Goal: Task Accomplishment & Management: Manage account settings

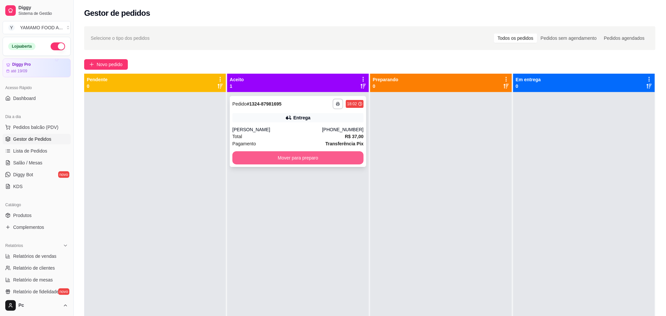
click at [283, 156] on button "Mover para preparo" at bounding box center [297, 157] width 131 height 13
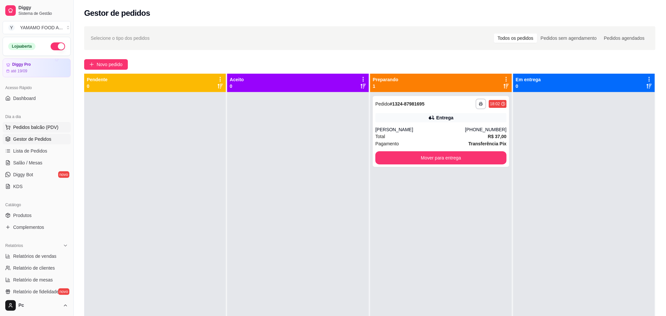
click at [46, 127] on span "Pedidos balcão (PDV)" at bounding box center [35, 127] width 45 height 7
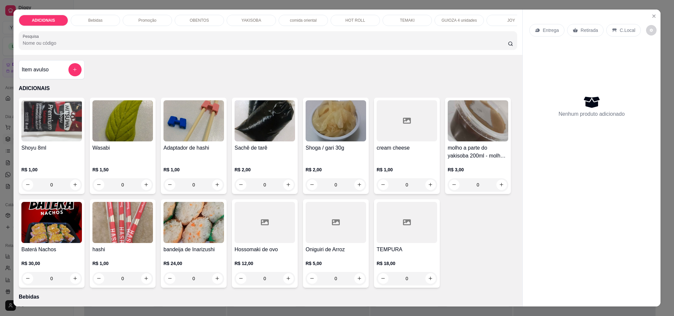
click at [261, 19] on div "YAKISOBA" at bounding box center [250, 20] width 49 height 11
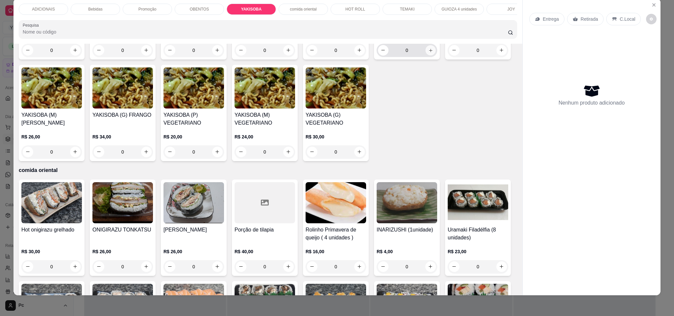
click at [428, 53] on icon "increase-product-quantity" at bounding box center [430, 50] width 5 height 5
type input "1"
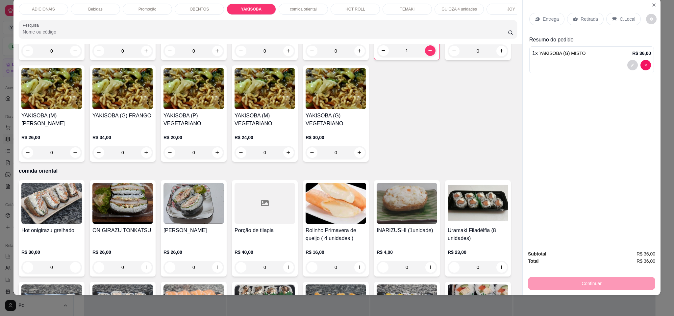
click at [537, 20] on div "Entrega" at bounding box center [546, 19] width 35 height 12
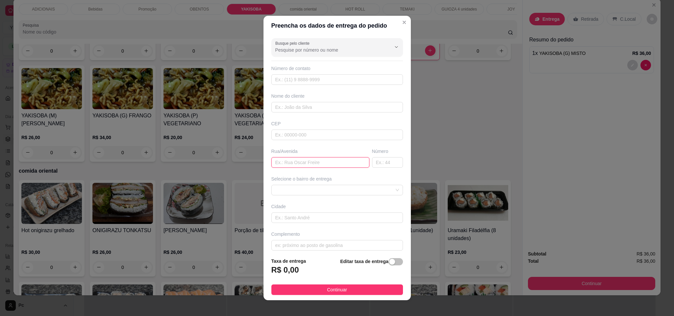
click at [295, 164] on input "text" at bounding box center [320, 162] width 98 height 11
paste input "Rua [PERSON_NAME]"
type input "Rua [PERSON_NAME]"
click at [372, 165] on input "text" at bounding box center [387, 162] width 31 height 11
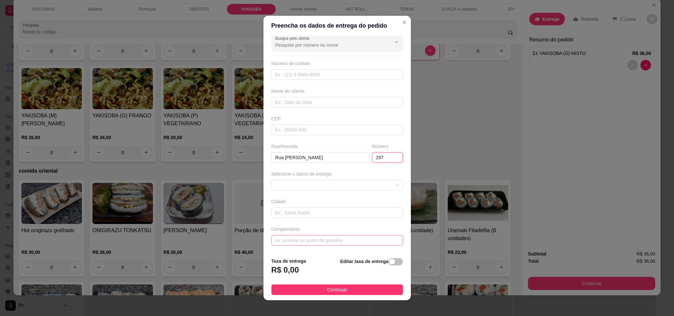
type input "297"
click at [325, 243] on input "text" at bounding box center [336, 240] width 131 height 11
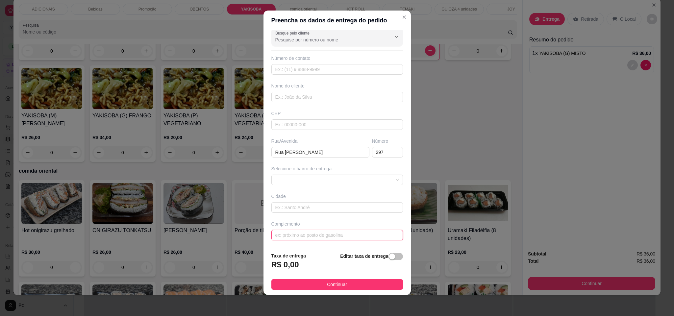
click at [312, 237] on input "text" at bounding box center [336, 235] width 131 height 11
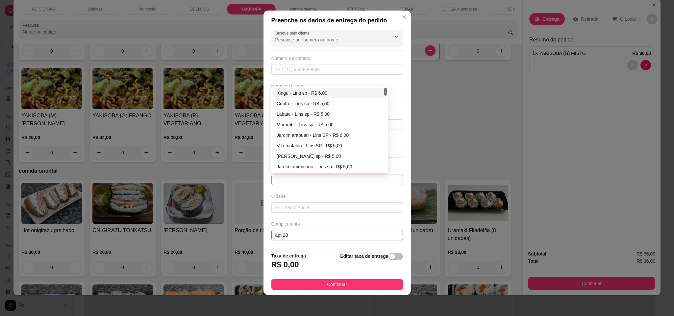
click at [301, 184] on div at bounding box center [336, 180] width 131 height 11
type input "apt 28"
click at [299, 103] on div "Centro - Lins sp - R$ 5,00" at bounding box center [329, 103] width 106 height 7
type input "Lins sp"
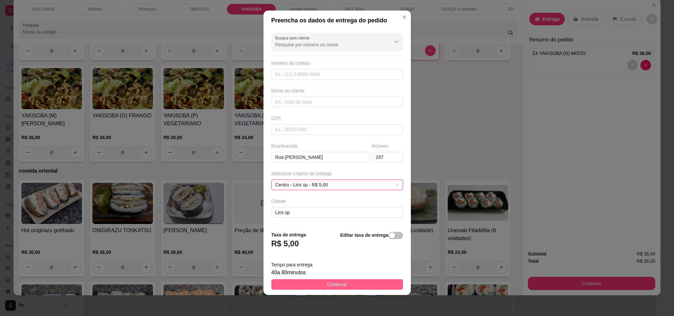
click at [334, 281] on span "Continuar" at bounding box center [337, 284] width 20 height 7
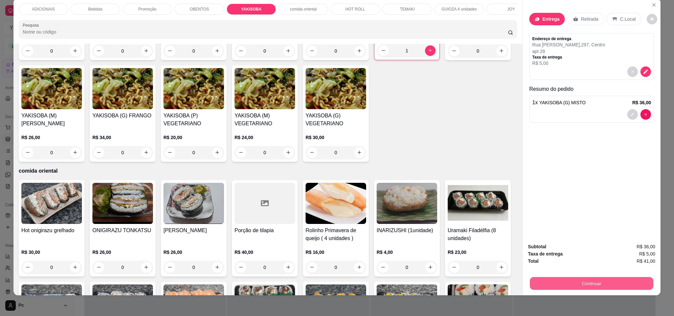
click at [562, 285] on button "Continuar" at bounding box center [591, 283] width 123 height 13
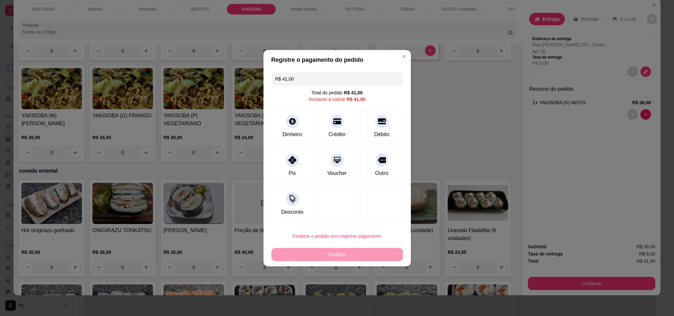
drag, startPoint x: 292, startPoint y: 162, endPoint x: 300, endPoint y: 171, distance: 11.9
click at [296, 164] on div "Pix" at bounding box center [292, 165] width 42 height 35
type input "R$ 0,00"
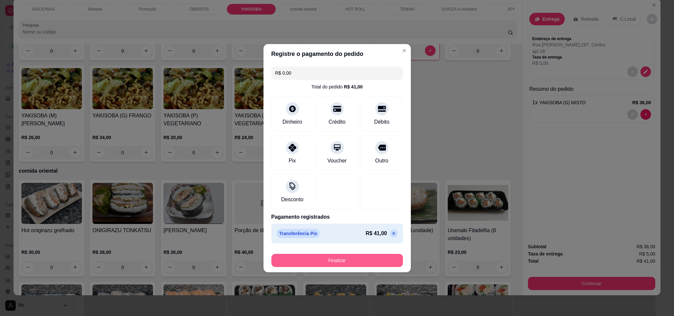
click at [312, 259] on button "Finalizar" at bounding box center [336, 260] width 131 height 13
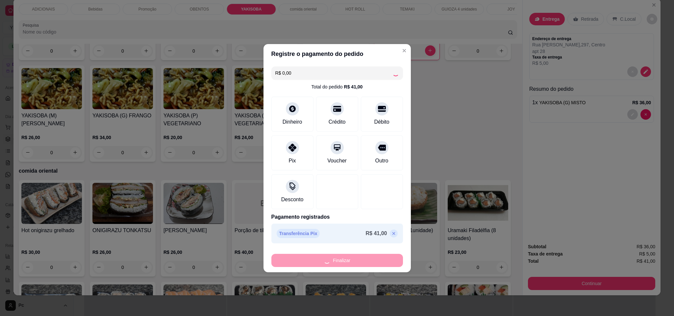
type input "0"
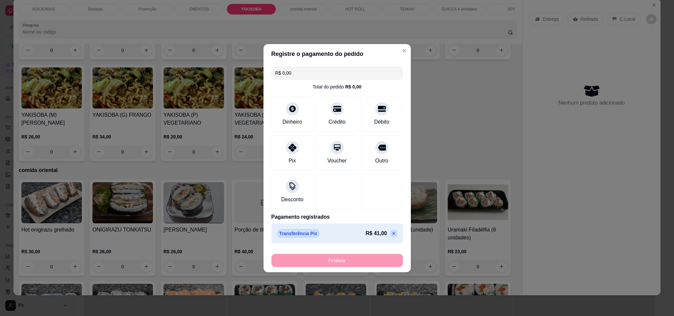
type input "-R$ 41,00"
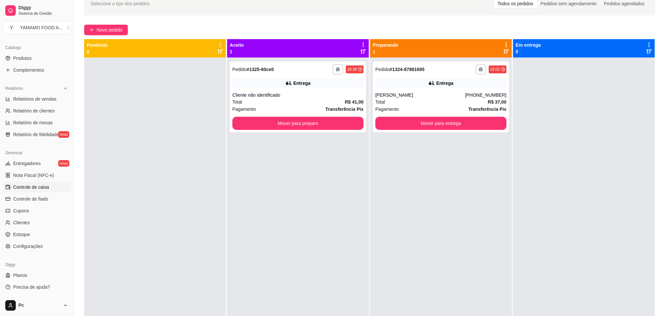
scroll to position [49, 0]
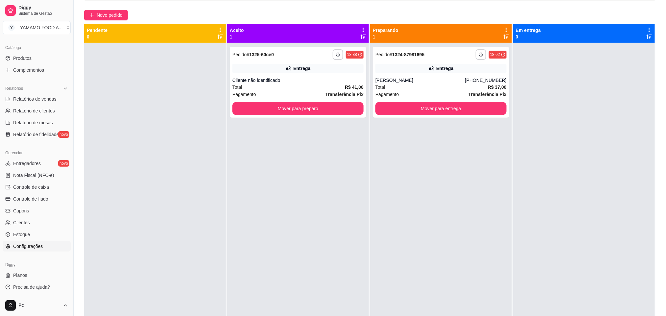
click at [21, 245] on span "Configurações" at bounding box center [28, 246] width 30 height 7
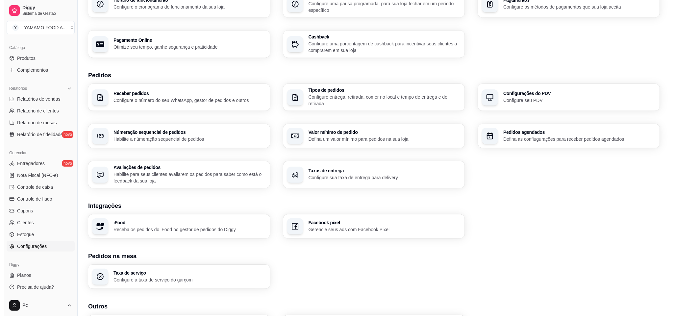
scroll to position [37, 0]
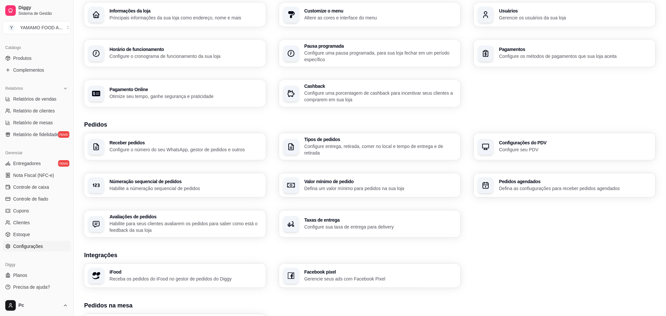
drag, startPoint x: 343, startPoint y: 171, endPoint x: 341, endPoint y: 175, distance: 4.6
click at [342, 174] on div "Receber pedidos Configure o número do seu WhatsApp, gestor de pedidos e outros …" at bounding box center [369, 185] width 571 height 104
click at [367, 222] on div "Taxas de entrega Configure sua taxa de entrega para delivery" at bounding box center [380, 224] width 148 height 12
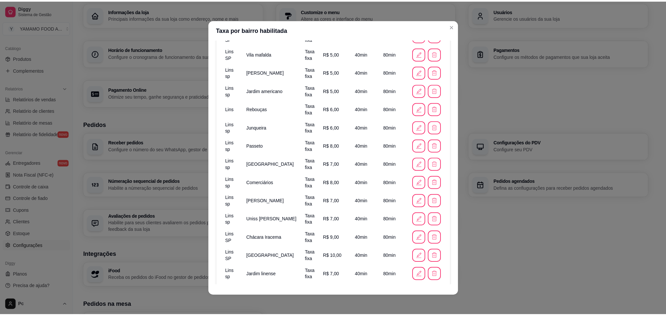
scroll to position [197, 0]
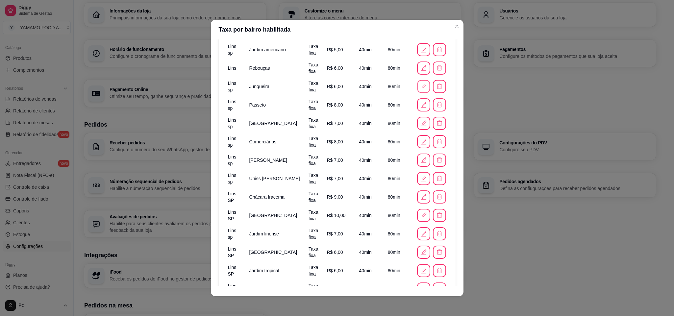
click at [417, 88] on button "button" at bounding box center [423, 86] width 13 height 13
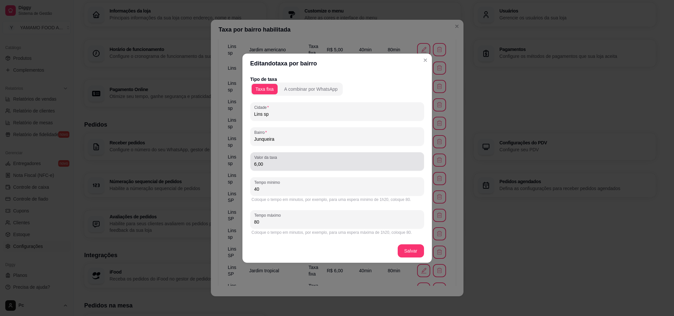
click at [284, 166] on input "6,00" at bounding box center [337, 164] width 166 height 7
type input "7,00"
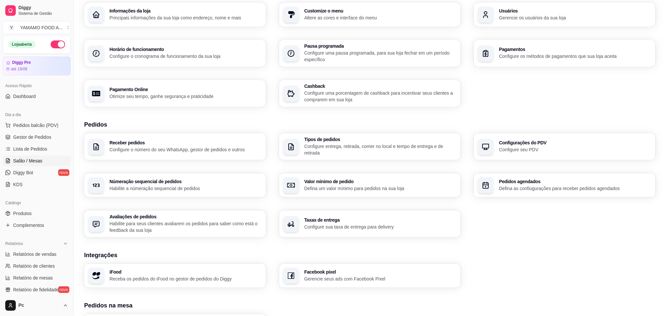
scroll to position [0, 0]
click at [32, 150] on span "Lista de Pedidos" at bounding box center [30, 151] width 34 height 7
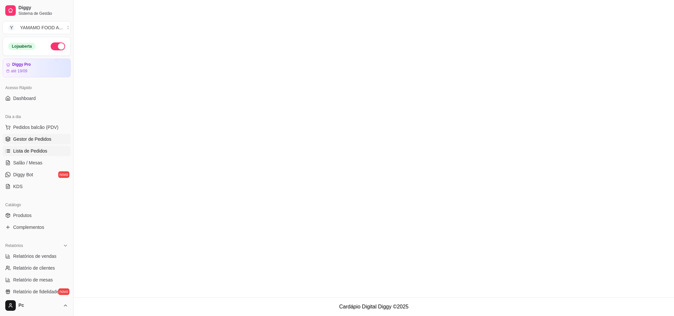
click at [33, 143] on link "Gestor de Pedidos" at bounding box center [37, 139] width 68 height 11
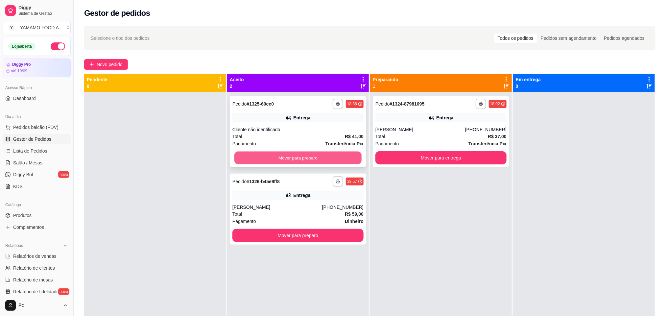
click at [264, 156] on button "Mover para preparo" at bounding box center [297, 158] width 127 height 13
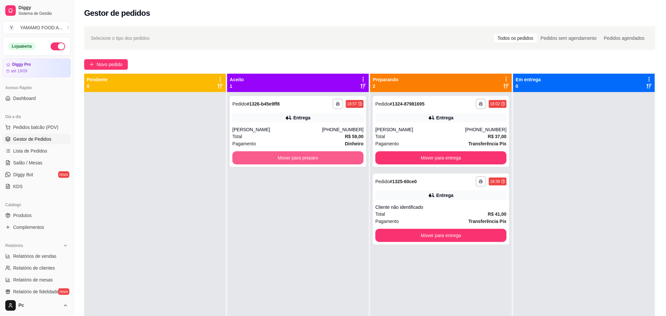
click at [264, 156] on button "Mover para preparo" at bounding box center [297, 157] width 131 height 13
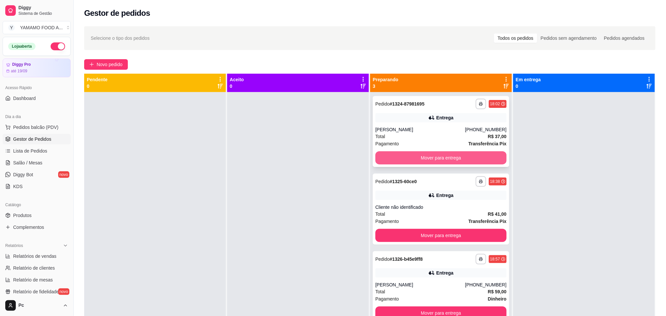
click at [420, 137] on div "Total R$ 37,00" at bounding box center [440, 136] width 131 height 7
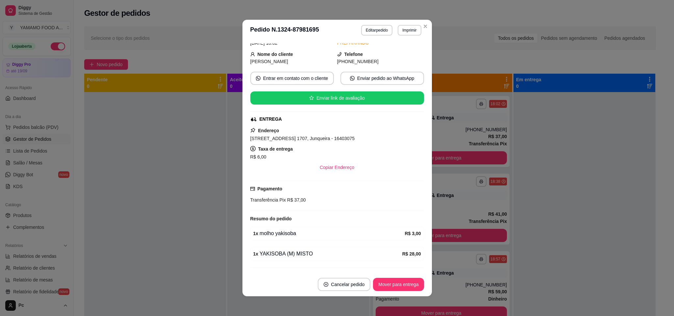
scroll to position [52, 0]
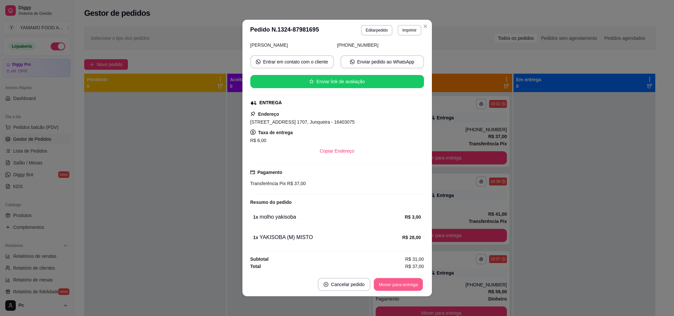
click at [390, 278] on div "Mover para entrega" at bounding box center [398, 284] width 51 height 13
click at [390, 286] on button "Mover para entrega" at bounding box center [398, 284] width 51 height 13
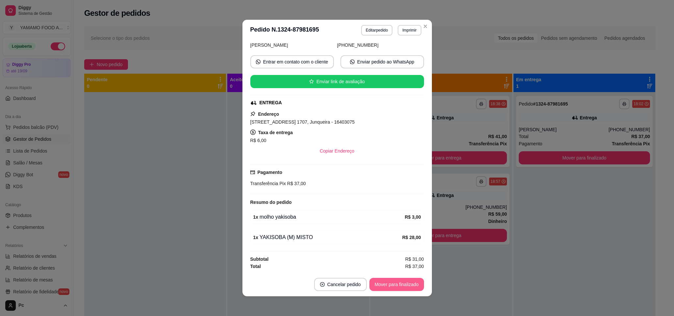
click at [390, 286] on button "Mover para finalizado" at bounding box center [396, 284] width 55 height 13
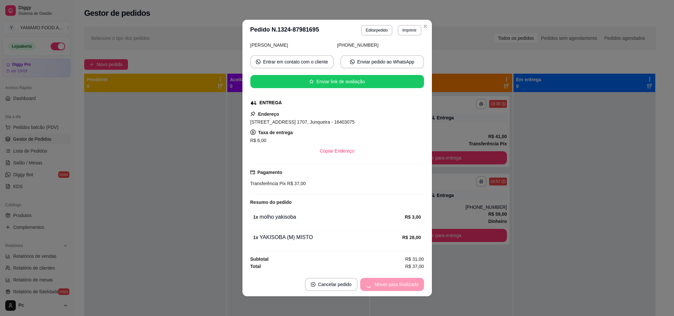
scroll to position [36, 0]
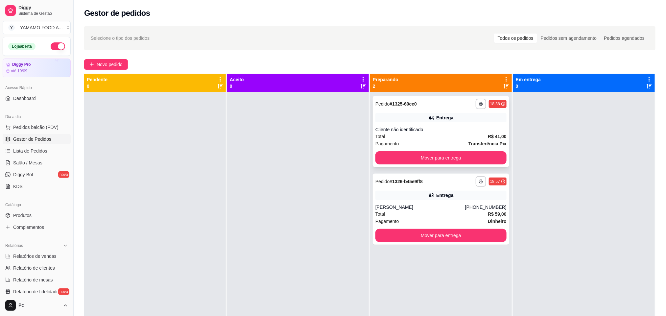
click at [468, 124] on div "**********" at bounding box center [441, 131] width 136 height 71
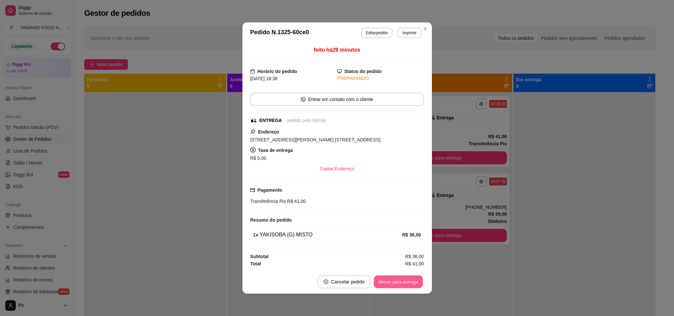
click at [396, 284] on button "Mover para entrega" at bounding box center [398, 281] width 49 height 13
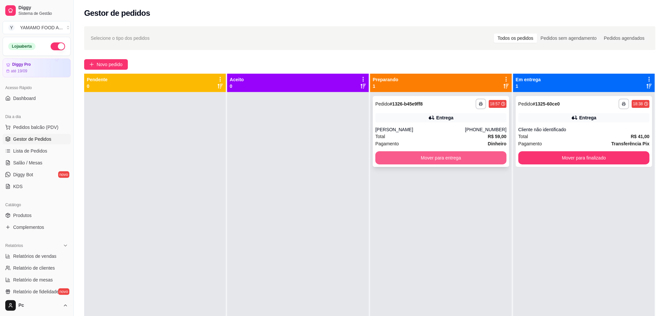
click at [446, 160] on button "Mover para entrega" at bounding box center [440, 157] width 131 height 13
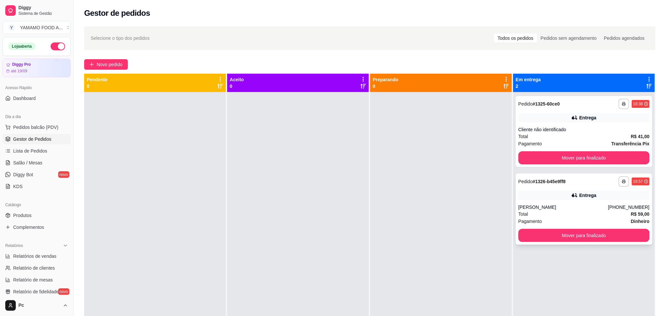
click at [574, 211] on div "Total R$ 59,00" at bounding box center [583, 213] width 131 height 7
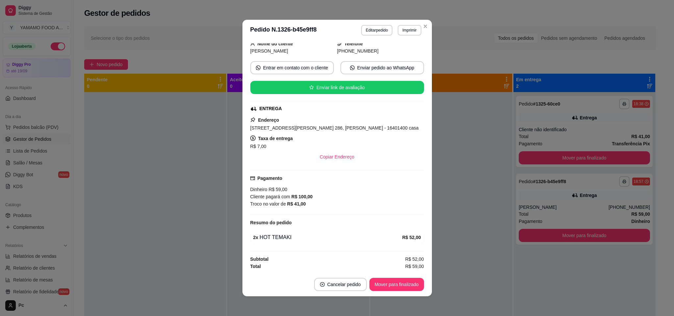
scroll to position [0, 0]
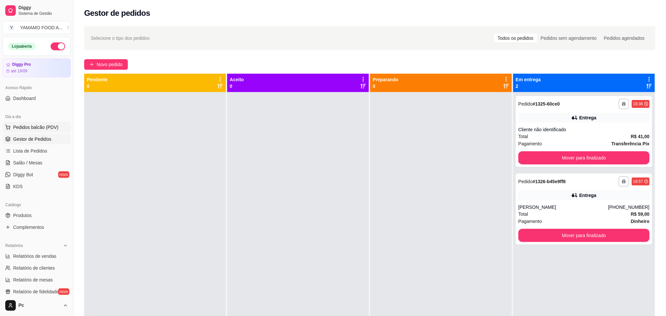
click at [35, 124] on span "Pedidos balcão (PDV)" at bounding box center [35, 127] width 45 height 7
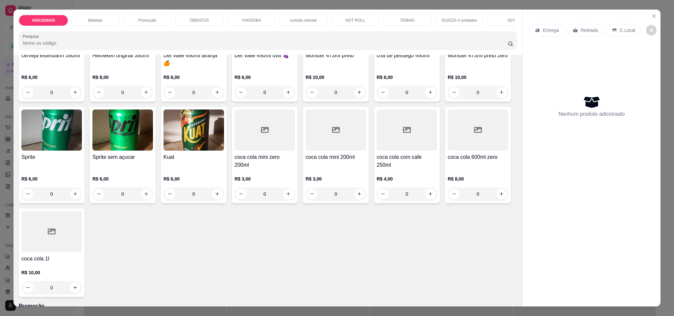
scroll to position [444, 0]
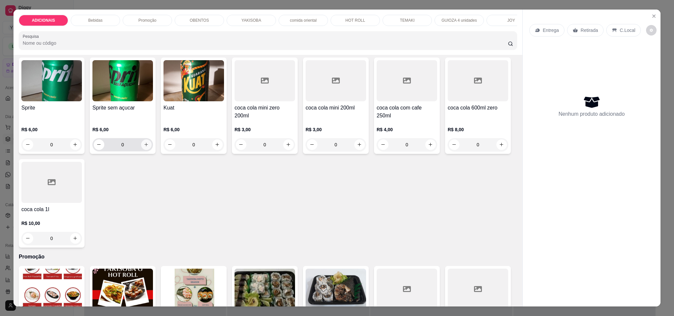
click at [149, 147] on icon "increase-product-quantity" at bounding box center [146, 144] width 5 height 5
type input "1"
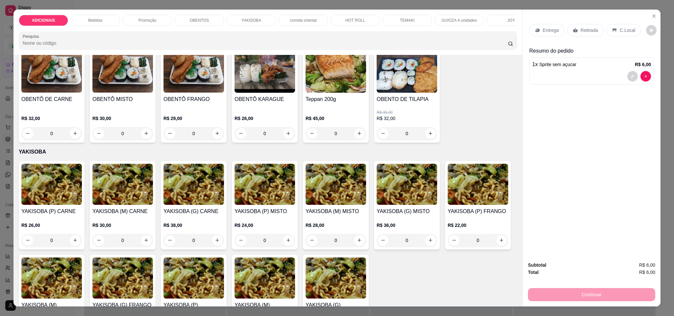
scroll to position [986, 0]
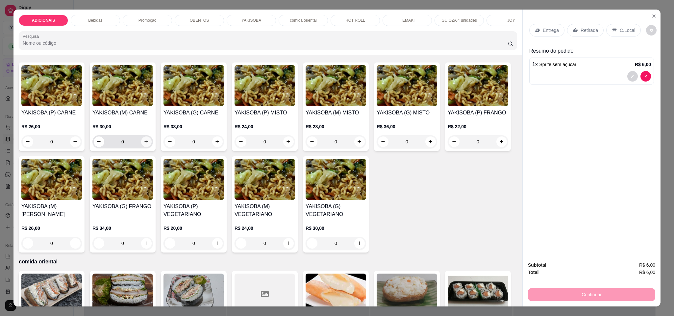
click at [144, 144] on icon "increase-product-quantity" at bounding box center [146, 141] width 5 height 5
type input "1"
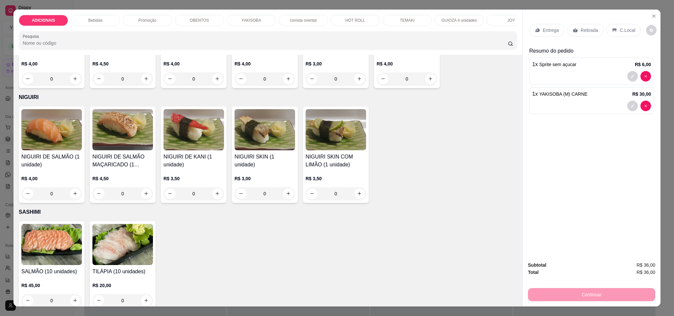
scroll to position [2022, 0]
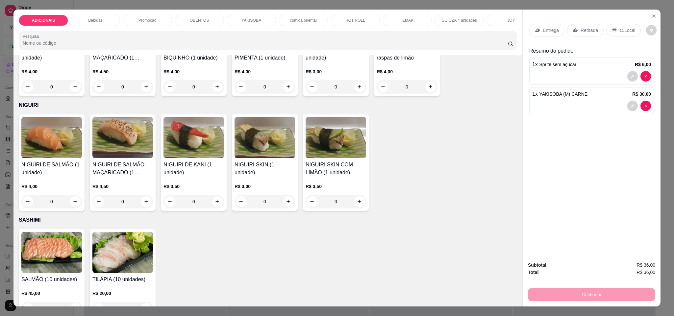
type input "1"
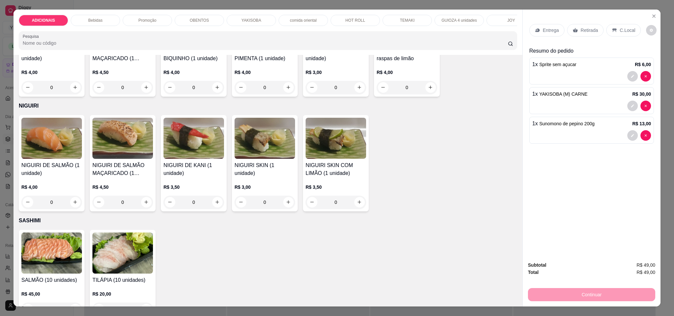
click at [619, 33] on p "C.Local" at bounding box center [626, 30] width 15 height 7
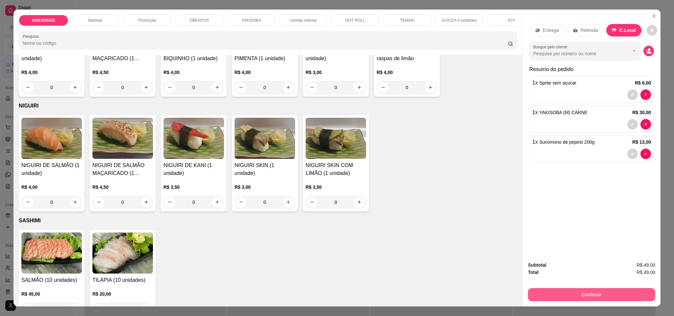
click at [598, 294] on button "Continuar" at bounding box center [591, 294] width 127 height 13
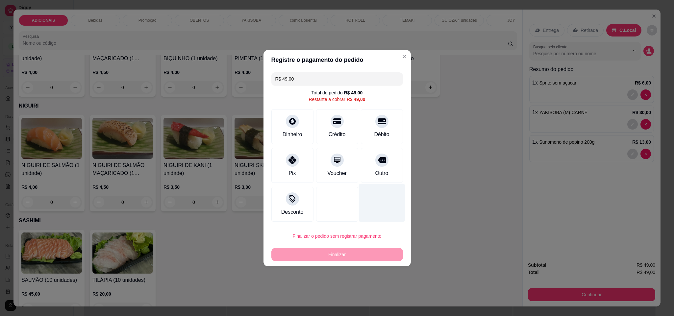
drag, startPoint x: 362, startPoint y: 166, endPoint x: 361, endPoint y: 204, distance: 38.1
click at [363, 167] on div "Outro" at bounding box center [382, 165] width 42 height 35
type input "R$ 0,00"
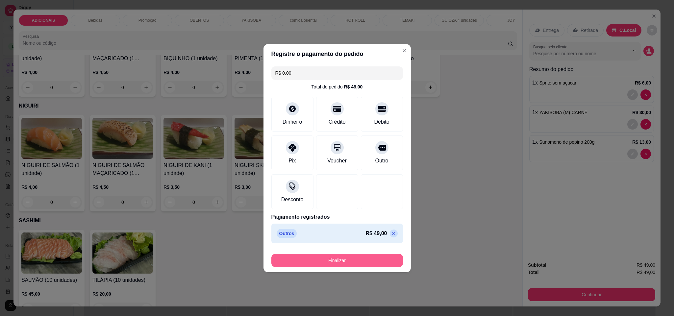
click at [360, 263] on button "Finalizar" at bounding box center [336, 260] width 131 height 13
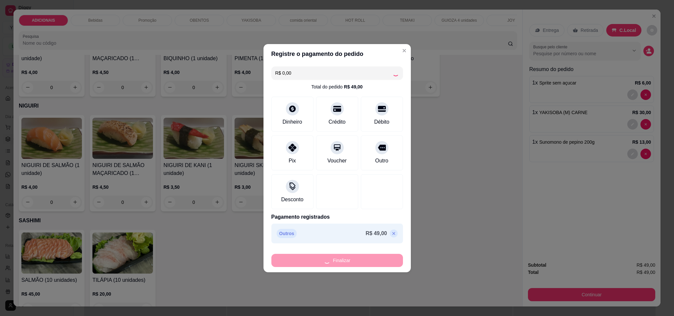
type input "0"
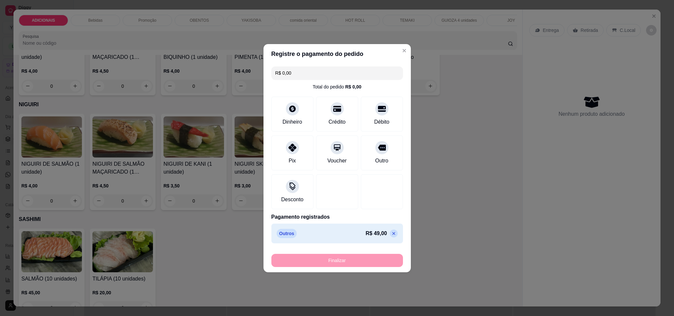
type input "-R$ 49,00"
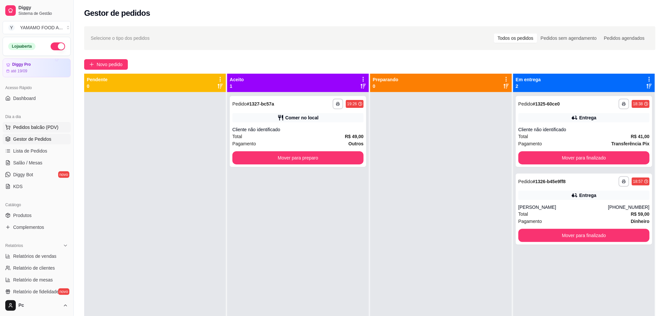
click at [57, 129] on button "Pedidos balcão (PDV)" at bounding box center [37, 127] width 68 height 11
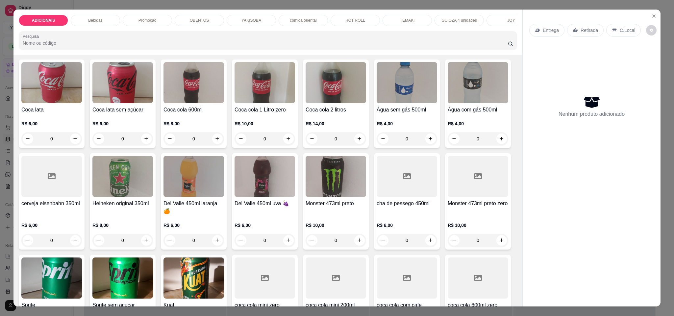
scroll to position [345, 0]
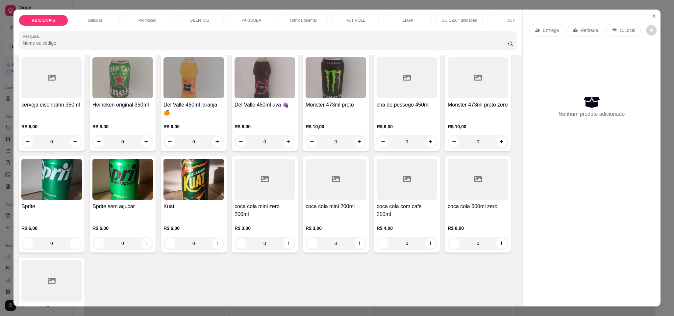
click at [428, 42] on icon "increase-product-quantity" at bounding box center [430, 39] width 5 height 5
type input "1"
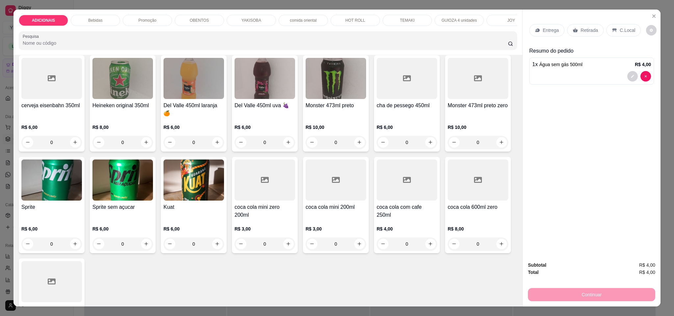
click at [144, 43] on icon "increase-product-quantity" at bounding box center [146, 40] width 5 height 5
type input "1"
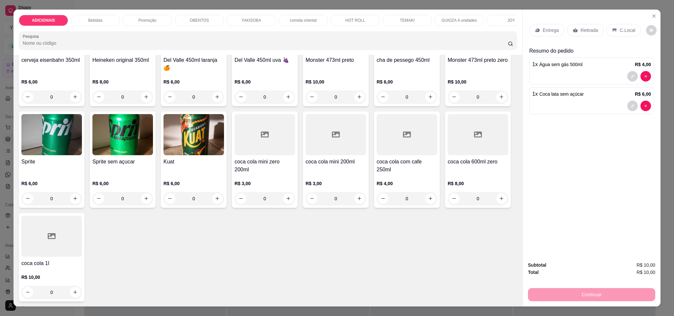
scroll to position [394, 0]
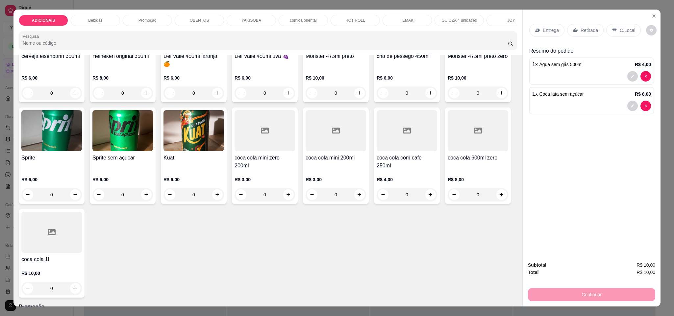
type input "1"
click at [549, 28] on p "Entrega" at bounding box center [550, 30] width 16 height 7
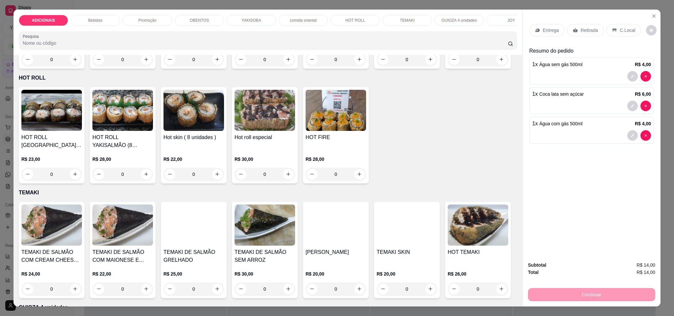
scroll to position [1627, 0]
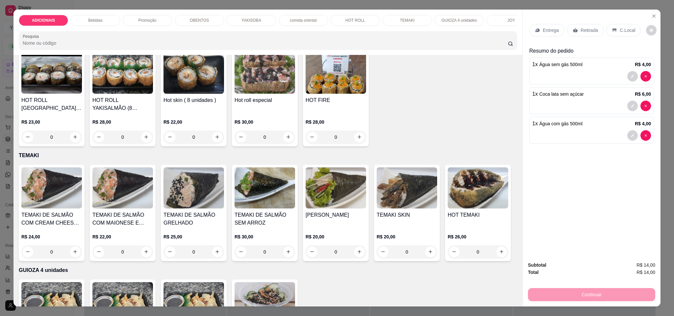
click at [286, 25] on icon "increase-product-quantity" at bounding box center [288, 22] width 5 height 5
type input "1"
click at [223, 28] on button "increase-product-quantity" at bounding box center [217, 22] width 11 height 11
type input "1"
click at [619, 31] on p "C.Local" at bounding box center [626, 30] width 15 height 7
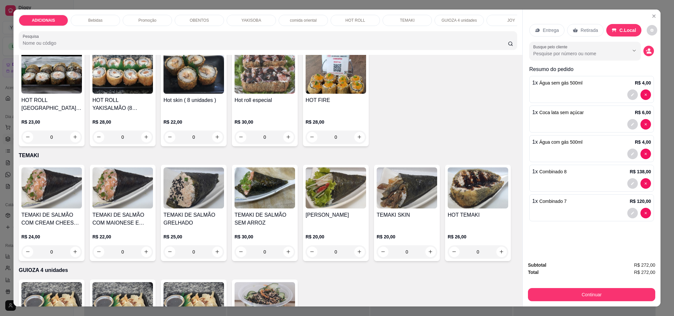
drag, startPoint x: 618, startPoint y: 304, endPoint x: 618, endPoint y: 300, distance: 3.6
click at [618, 301] on div "Subtotal R$ 272,00 Total R$ 272,00 Continuar" at bounding box center [591, 281] width 138 height 50
click at [619, 296] on button "Continuar" at bounding box center [591, 294] width 123 height 13
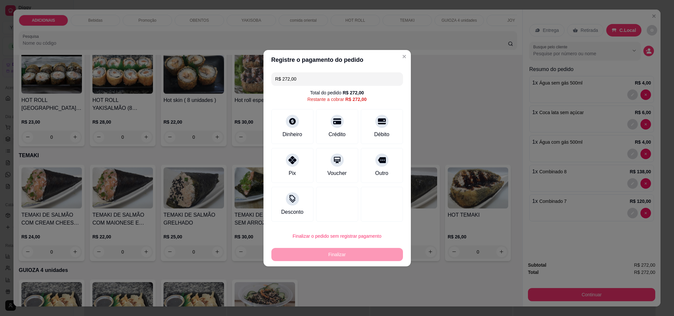
drag, startPoint x: 387, startPoint y: 165, endPoint x: 361, endPoint y: 211, distance: 53.4
click at [386, 175] on div "Outro" at bounding box center [382, 165] width 42 height 35
type input "R$ 0,00"
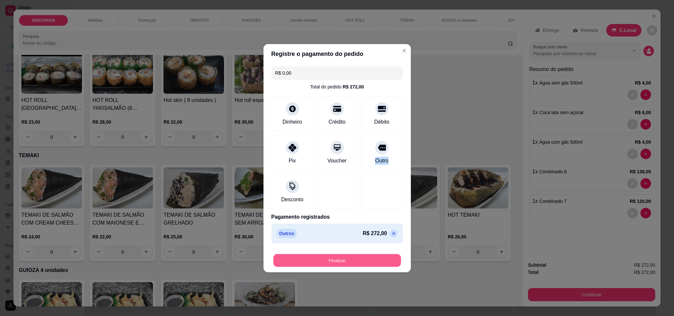
click at [361, 267] on button "Finalizar" at bounding box center [337, 260] width 128 height 13
type input "0"
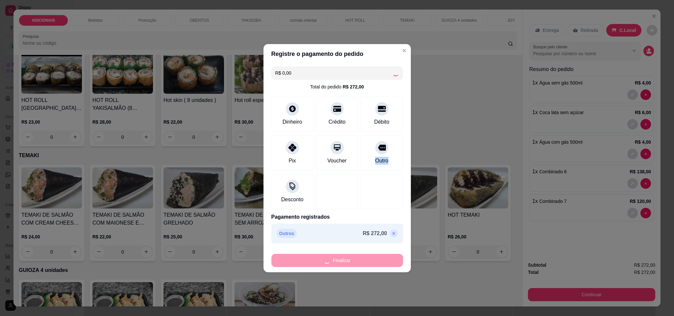
type input "0"
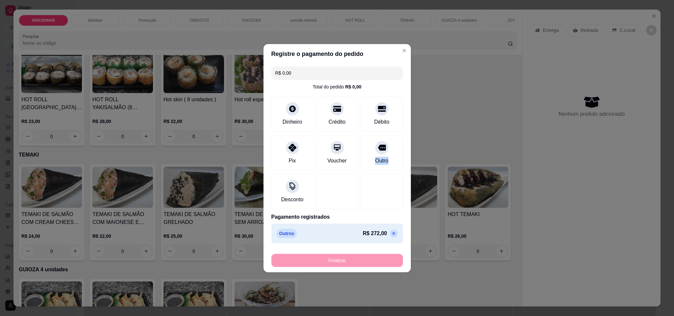
type input "-R$ 272,00"
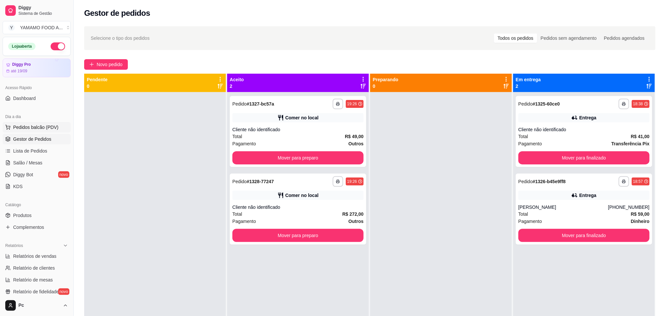
click at [43, 126] on span "Pedidos balcão (PDV)" at bounding box center [35, 127] width 45 height 7
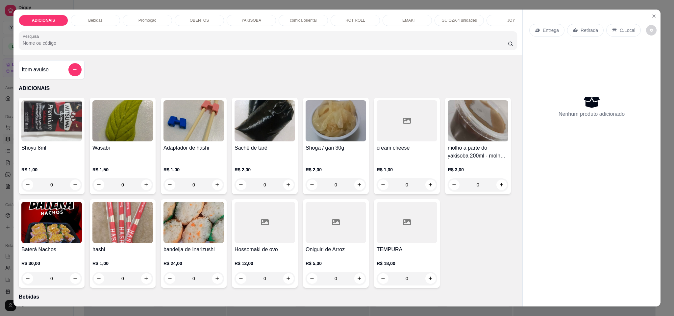
click at [104, 46] on input "Pesquisa" at bounding box center [265, 43] width 485 height 7
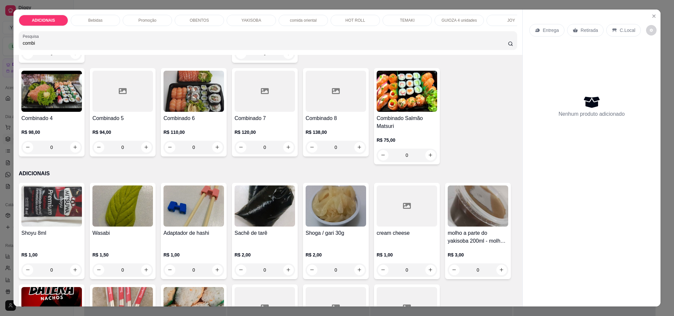
scroll to position [148, 0]
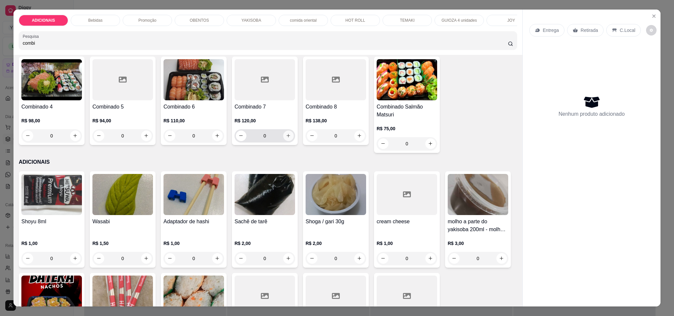
type input "combi"
click at [291, 138] on icon "increase-product-quantity" at bounding box center [288, 135] width 5 height 5
type input "1"
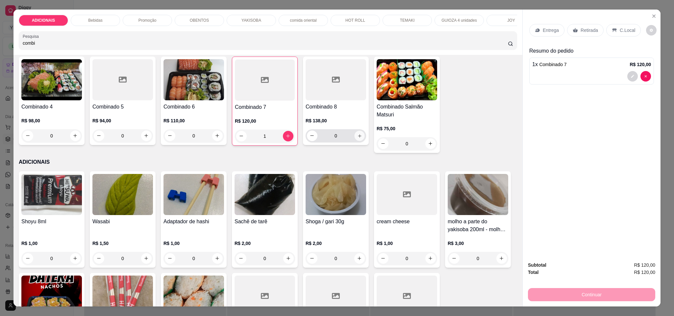
click at [364, 141] on button "increase-product-quantity" at bounding box center [359, 135] width 10 height 10
type input "1"
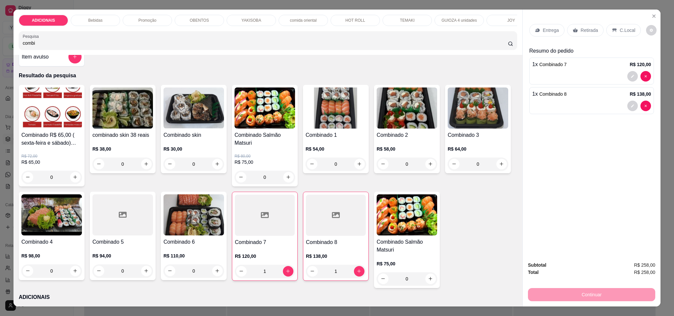
scroll to position [0, 0]
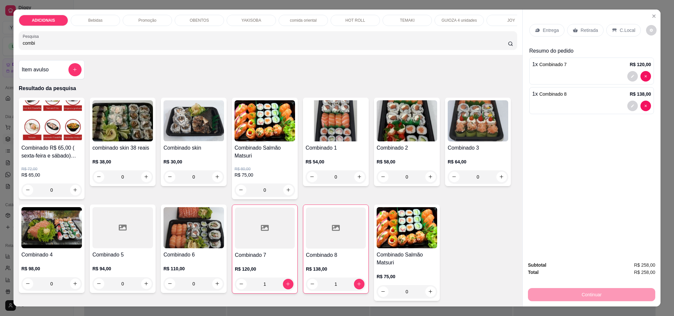
click at [85, 17] on div "Bebidas" at bounding box center [95, 20] width 49 height 11
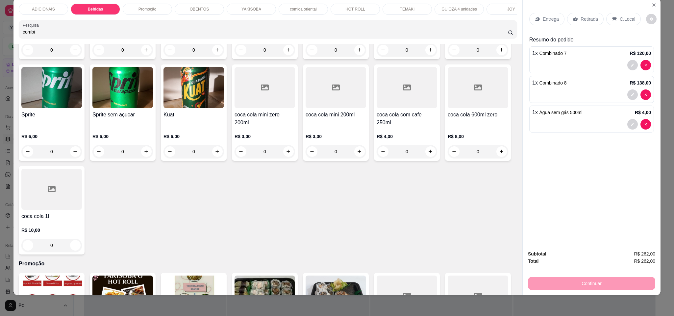
type input "2"
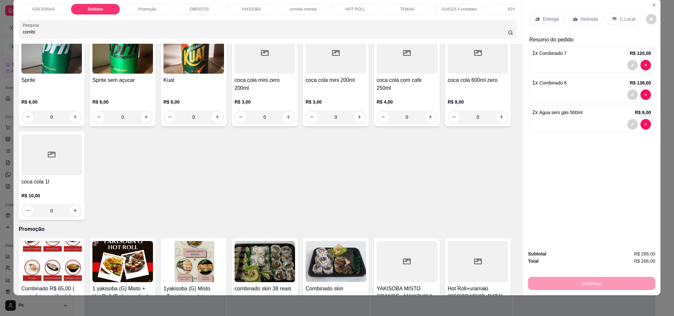
scroll to position [599, 0]
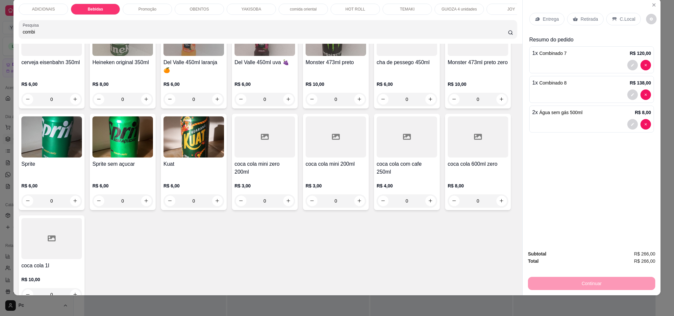
type input "2"
type input "3"
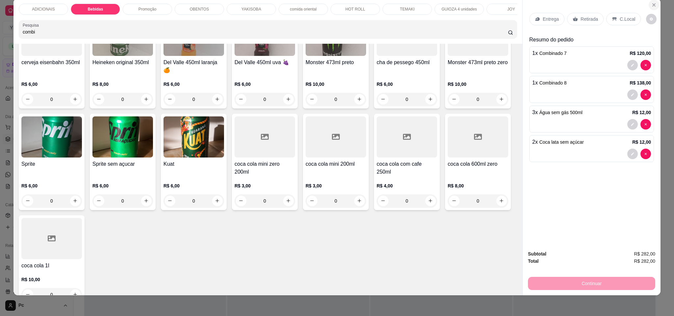
drag, startPoint x: 647, startPoint y: 10, endPoint x: 648, endPoint y: 5, distance: 5.1
click at [647, 9] on div "Entrega Retirada C.Local" at bounding box center [591, 19] width 125 height 23
click at [651, 5] on icon "Close" at bounding box center [653, 4] width 5 height 5
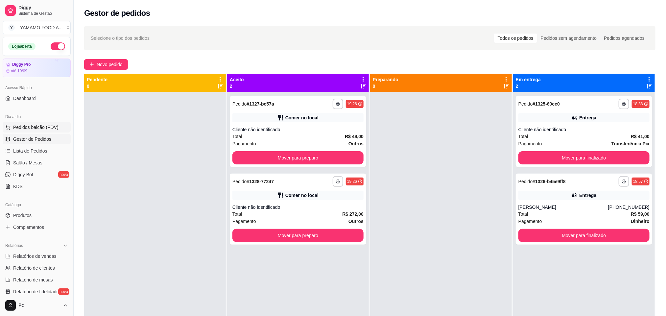
click at [40, 131] on button "Pedidos balcão (PDV)" at bounding box center [37, 127] width 68 height 11
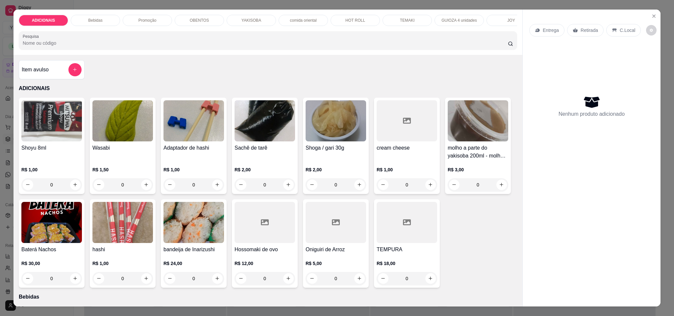
click at [226, 19] on div "YAKISOBA" at bounding box center [250, 20] width 49 height 11
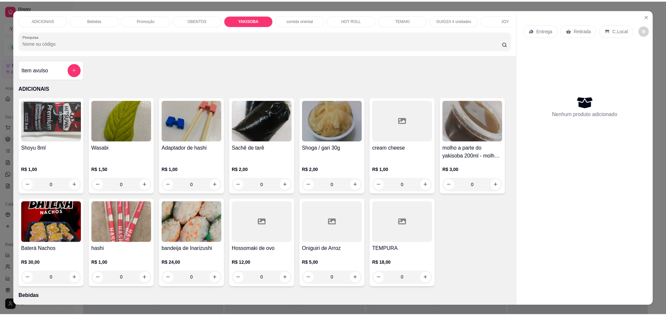
scroll to position [11, 0]
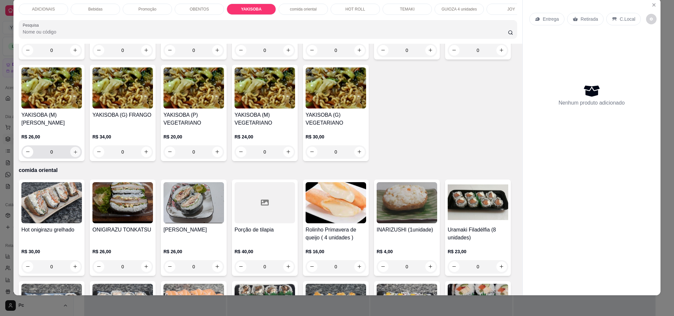
click at [78, 154] on icon "increase-product-quantity" at bounding box center [75, 152] width 5 height 5
type input "1"
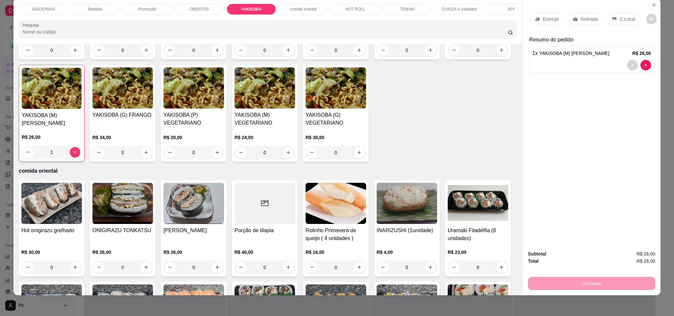
click at [578, 13] on div "Retirada" at bounding box center [585, 19] width 36 height 12
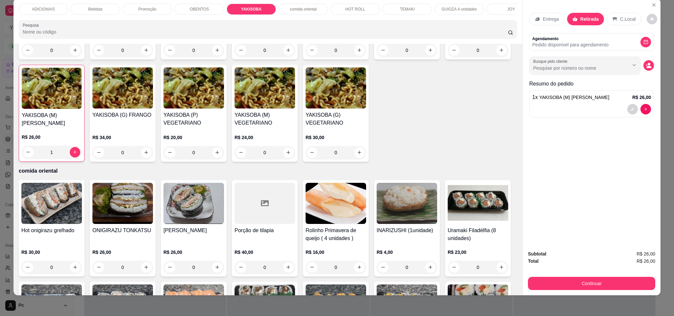
click at [646, 69] on button "decrease-product-quantity" at bounding box center [648, 65] width 11 height 11
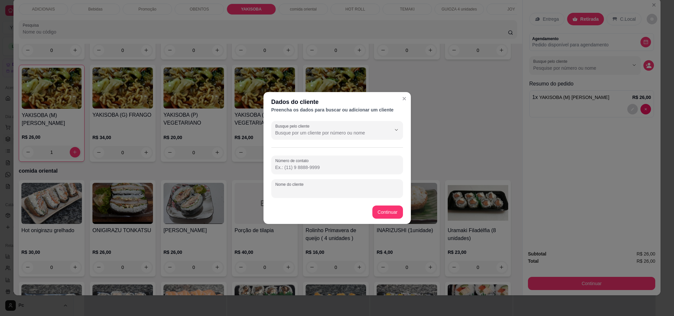
click at [300, 190] on input "Nome do cliente" at bounding box center [337, 191] width 124 height 7
type input "viagem"
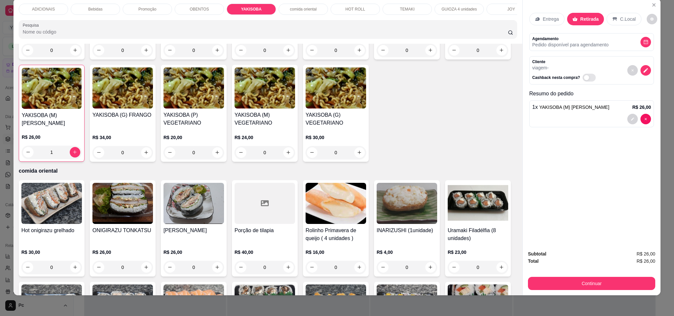
drag, startPoint x: 543, startPoint y: 274, endPoint x: 543, endPoint y: 278, distance: 4.0
click at [543, 276] on div "Subtotal R$ 26,00 Total R$ 26,00 Continuar" at bounding box center [591, 270] width 127 height 40
click at [540, 282] on button "Continuar" at bounding box center [591, 283] width 127 height 13
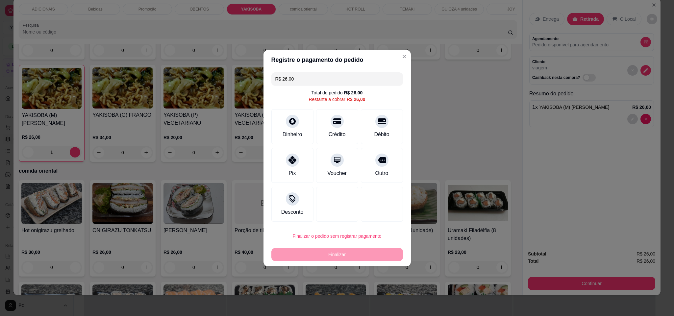
click at [345, 132] on div "Crédito" at bounding box center [337, 126] width 42 height 35
type input "R$ 0,00"
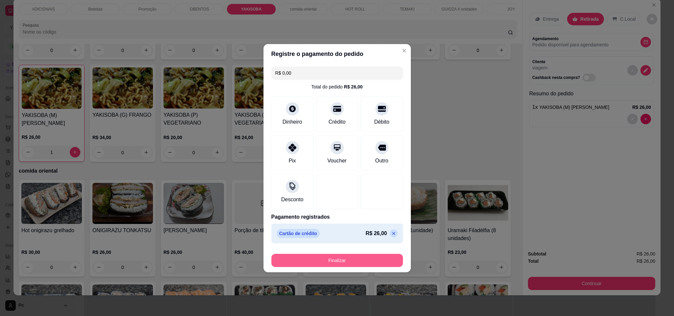
click at [353, 260] on button "Finalizar" at bounding box center [336, 260] width 131 height 13
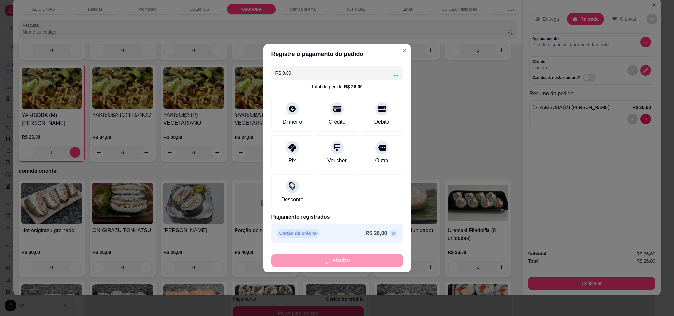
type input "0"
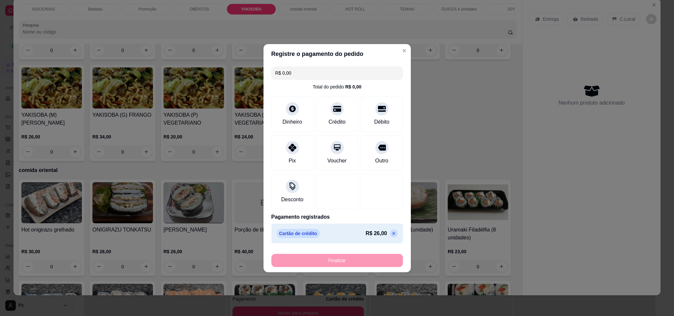
type input "-R$ 26,00"
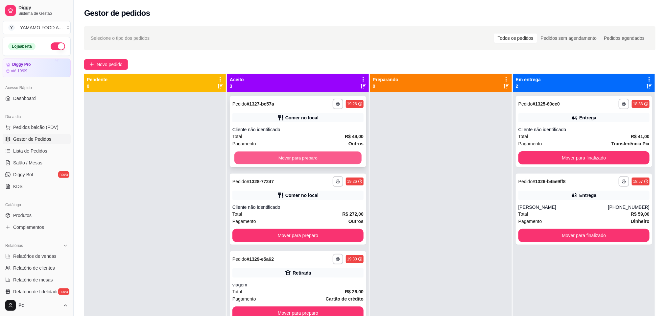
click at [298, 152] on button "Mover para preparo" at bounding box center [297, 158] width 127 height 13
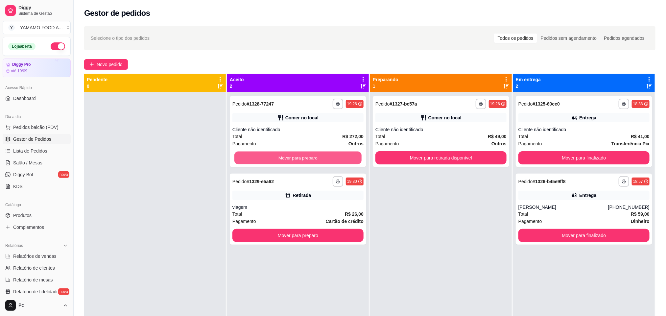
click at [298, 152] on button "Mover para preparo" at bounding box center [297, 158] width 127 height 13
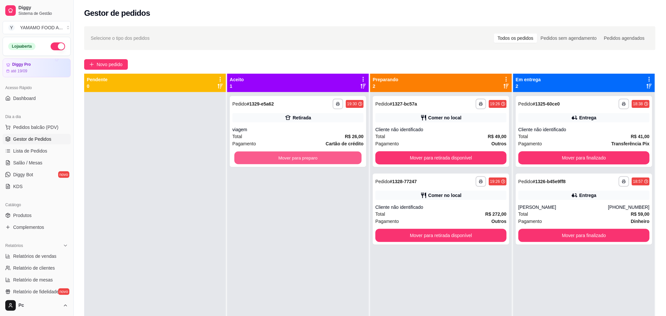
click at [298, 152] on button "Mover para preparo" at bounding box center [297, 158] width 127 height 13
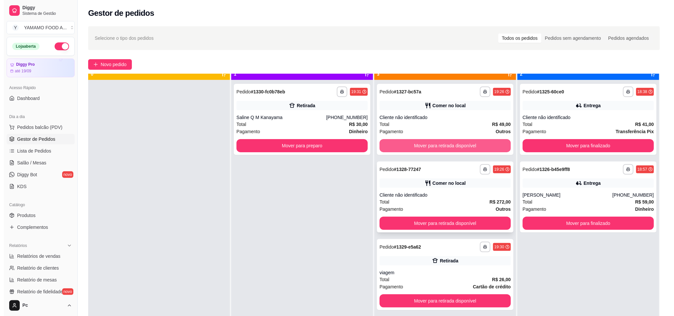
scroll to position [18, 0]
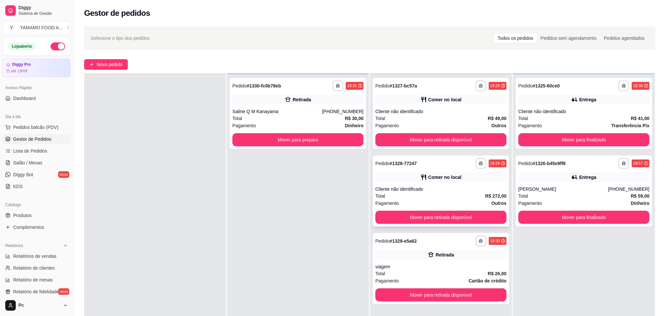
click at [438, 201] on div "Pagamento Outros" at bounding box center [440, 203] width 131 height 7
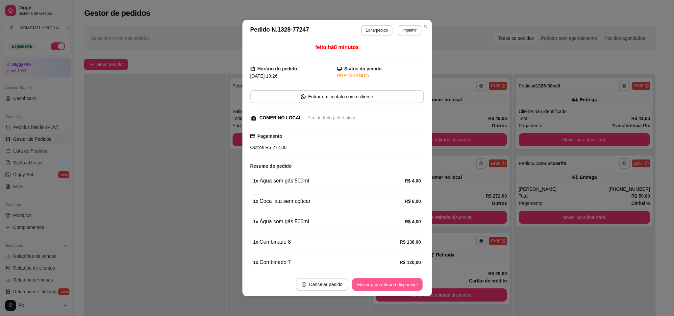
click at [385, 280] on button "Mover para retirada disponível" at bounding box center [387, 284] width 70 height 13
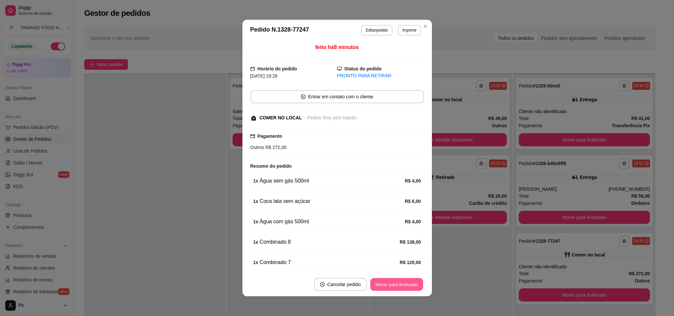
click at [387, 284] on button "Mover para finalizado" at bounding box center [396, 284] width 53 height 13
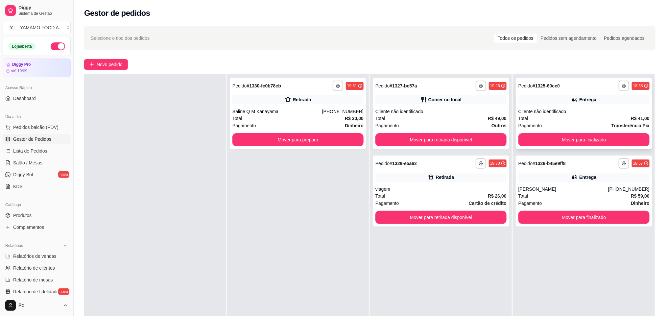
click at [550, 147] on div "**********" at bounding box center [584, 113] width 136 height 71
click at [549, 144] on button "Mover para finalizado" at bounding box center [583, 139] width 131 height 13
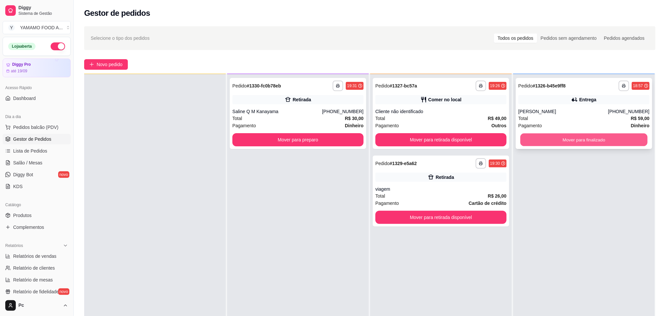
click at [550, 143] on button "Mover para finalizado" at bounding box center [583, 139] width 127 height 13
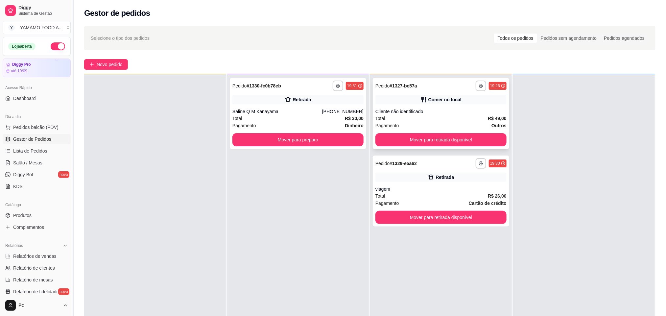
click at [389, 95] on div "**********" at bounding box center [441, 113] width 136 height 71
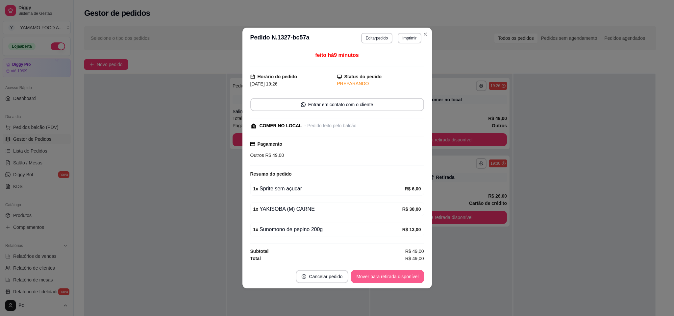
click at [376, 278] on button "Mover para retirada disponível" at bounding box center [387, 276] width 73 height 13
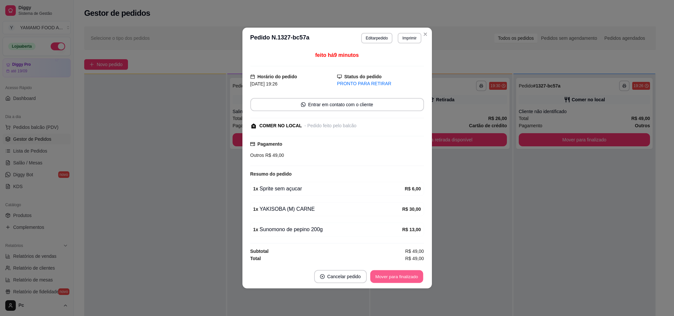
click at [379, 277] on button "Mover para finalizado" at bounding box center [396, 276] width 53 height 13
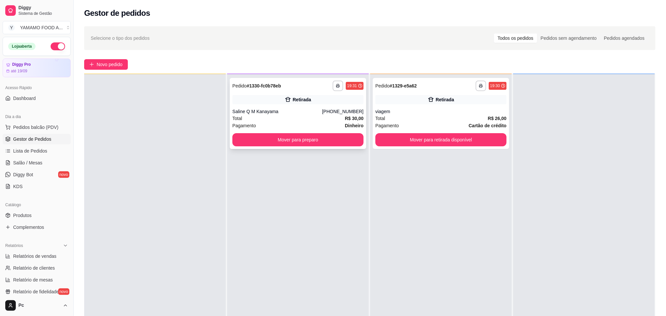
click at [315, 116] on div "Total R$ 30,00" at bounding box center [297, 118] width 131 height 7
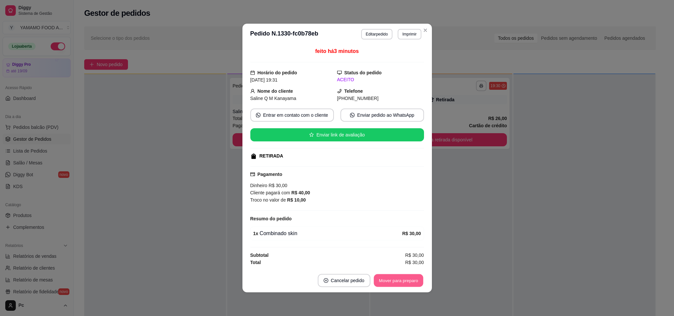
click at [397, 280] on button "Mover para preparo" at bounding box center [397, 280] width 49 height 13
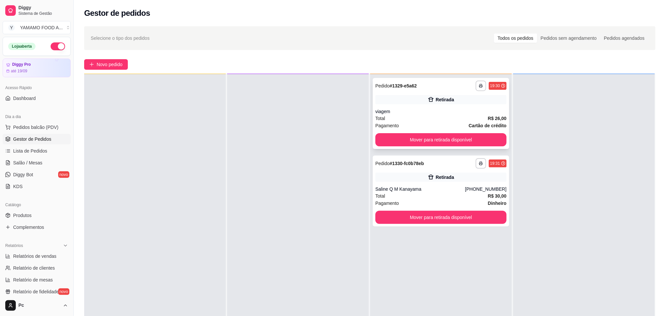
click at [421, 112] on div "viagem" at bounding box center [440, 111] width 131 height 7
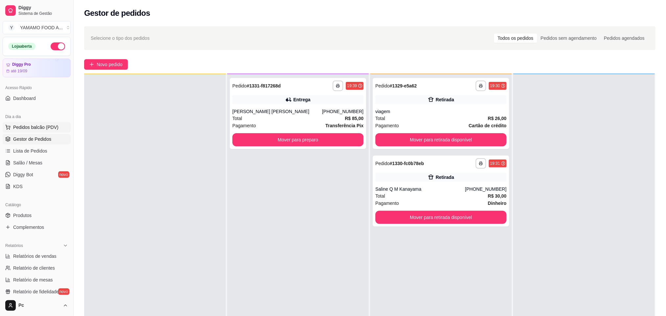
click at [50, 125] on span "Pedidos balcão (PDV)" at bounding box center [35, 127] width 45 height 7
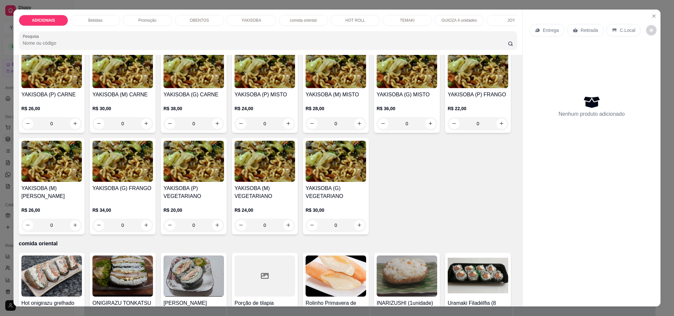
scroll to position [1035, 0]
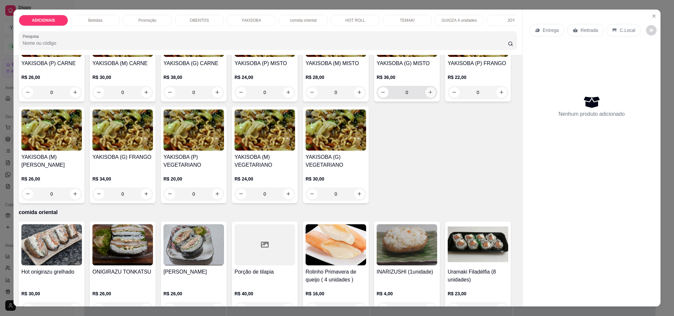
click at [428, 95] on icon "increase-product-quantity" at bounding box center [430, 92] width 5 height 5
click at [419, 99] on div "0" at bounding box center [407, 92] width 58 height 13
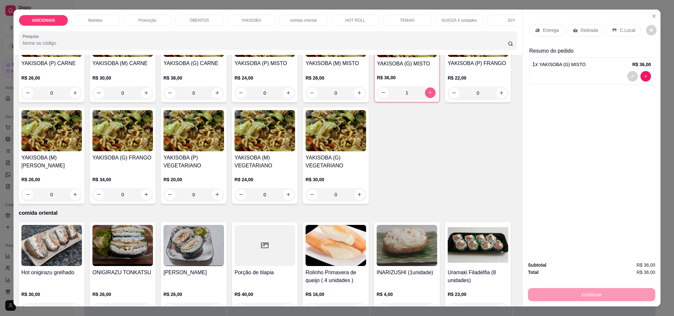
click at [427, 95] on icon "increase-product-quantity" at bounding box center [429, 92] width 5 height 5
type input "2"
drag, startPoint x: 579, startPoint y: 30, endPoint x: 568, endPoint y: 30, distance: 10.5
click at [580, 30] on p "Retirada" at bounding box center [588, 30] width 17 height 7
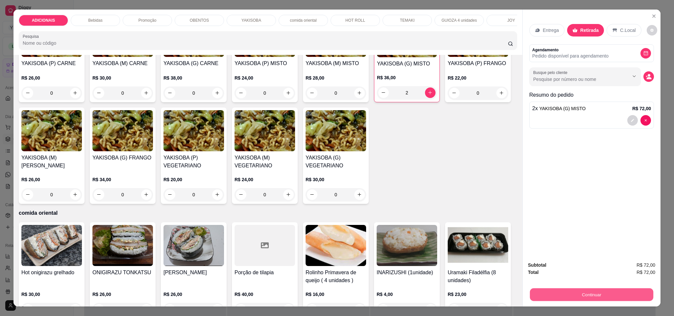
click at [599, 289] on button "Continuar" at bounding box center [591, 294] width 123 height 13
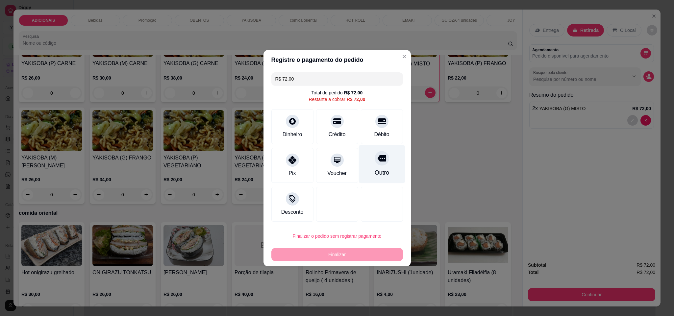
click at [388, 173] on div "Outro" at bounding box center [381, 164] width 46 height 38
type input "R$ 0,00"
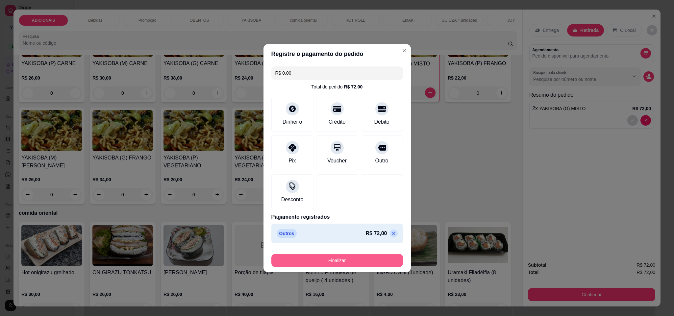
click at [370, 258] on button "Finalizar" at bounding box center [336, 260] width 131 height 13
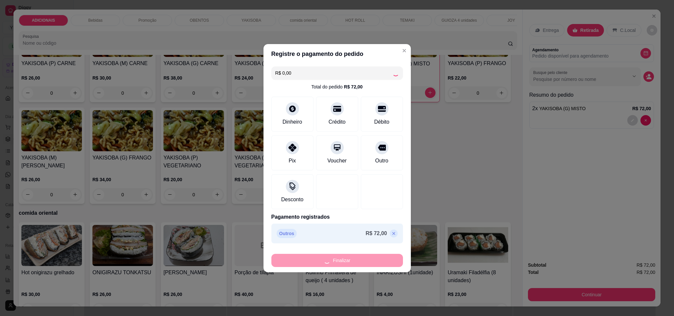
type input "0"
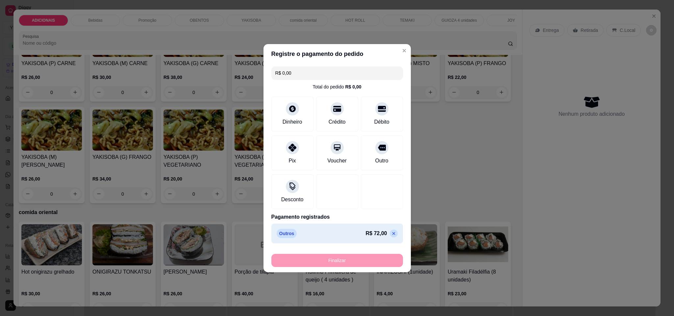
type input "-R$ 72,00"
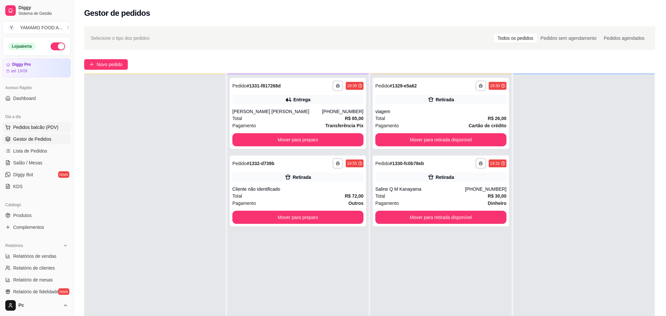
click at [48, 129] on span "Pedidos balcão (PDV)" at bounding box center [35, 127] width 45 height 7
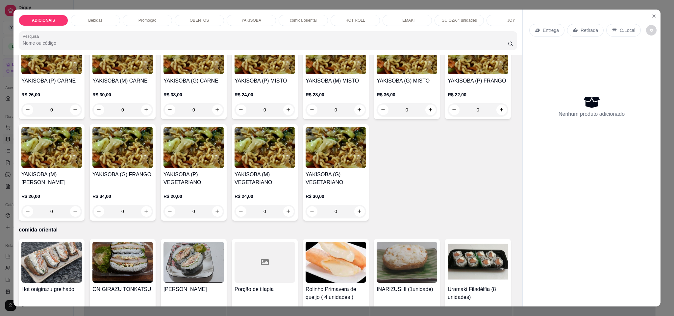
scroll to position [1035, 0]
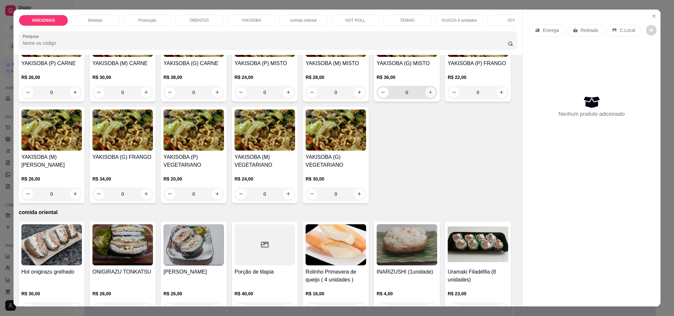
click at [427, 98] on button "increase-product-quantity" at bounding box center [430, 92] width 11 height 11
click at [428, 95] on icon "increase-product-quantity" at bounding box center [430, 92] width 5 height 5
type input "2"
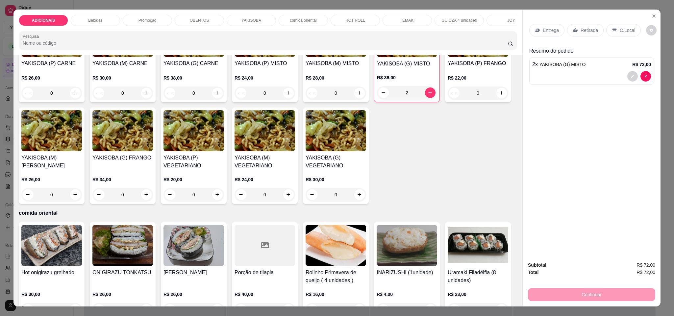
scroll to position [1085, 0]
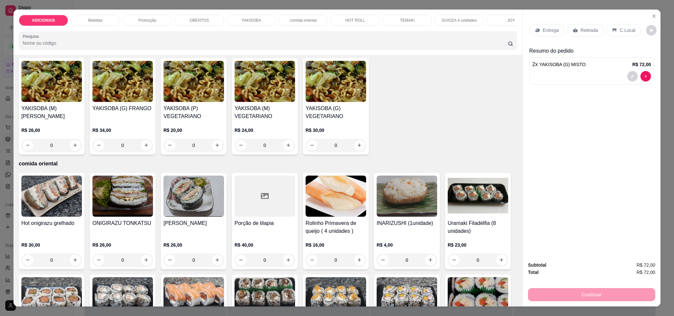
click at [580, 31] on p "Retirada" at bounding box center [588, 30] width 17 height 7
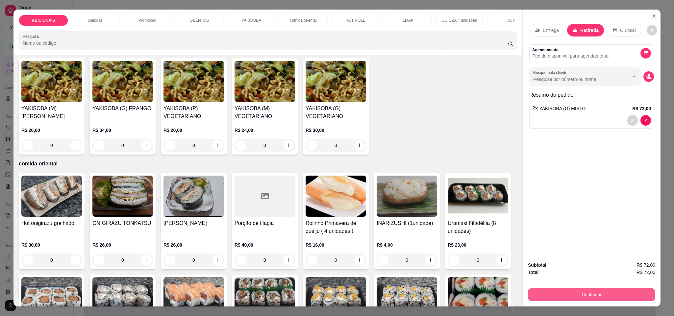
click at [590, 294] on button "Continuar" at bounding box center [591, 294] width 127 height 13
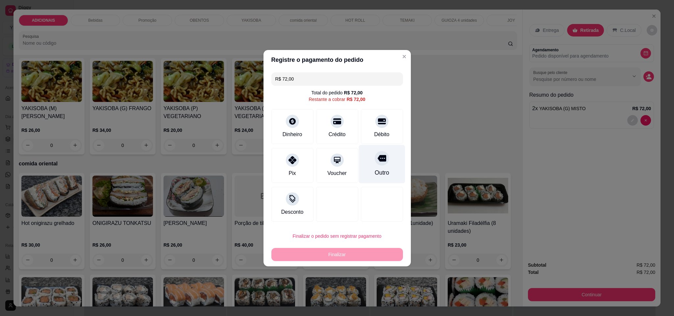
click at [378, 168] on div "Outro" at bounding box center [381, 172] width 14 height 9
type input "R$ 0,00"
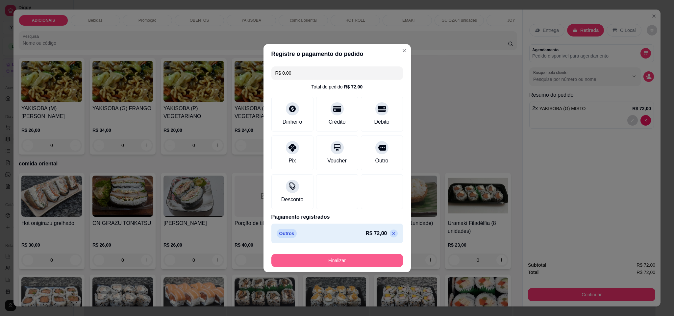
click at [372, 261] on button "Finalizar" at bounding box center [336, 260] width 131 height 13
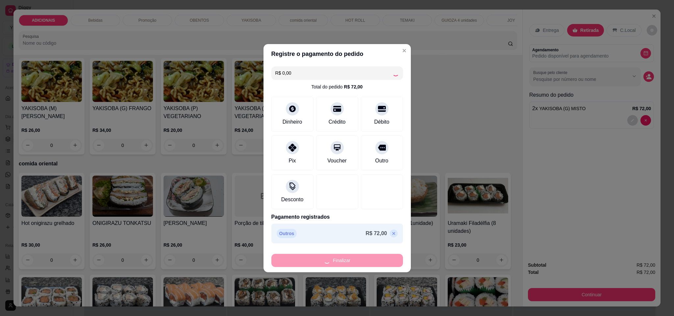
type input "0"
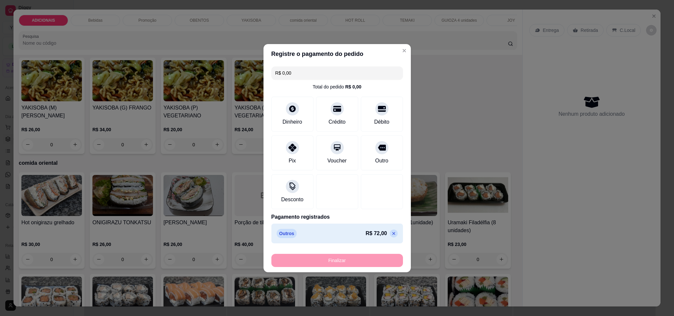
type input "-R$ 72,00"
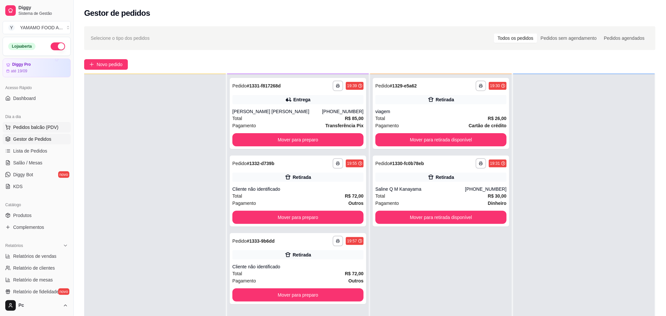
click at [39, 132] on button "Pedidos balcão (PDV)" at bounding box center [37, 127] width 68 height 11
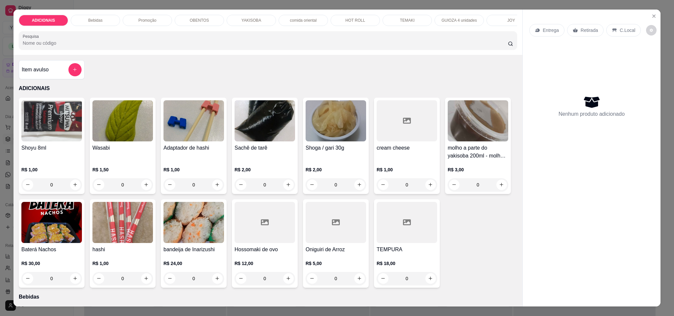
click at [209, 18] on div "OBENTOS" at bounding box center [199, 20] width 49 height 11
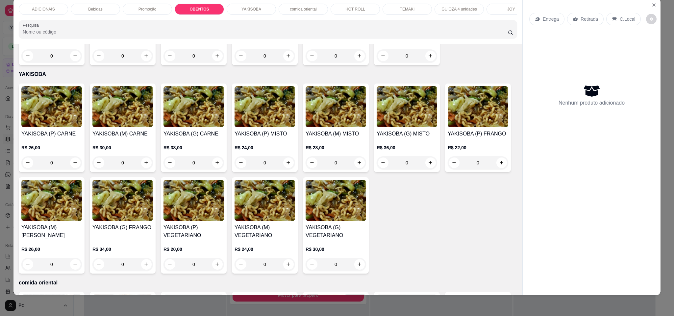
click at [234, 10] on div "YAKISOBA" at bounding box center [250, 9] width 49 height 11
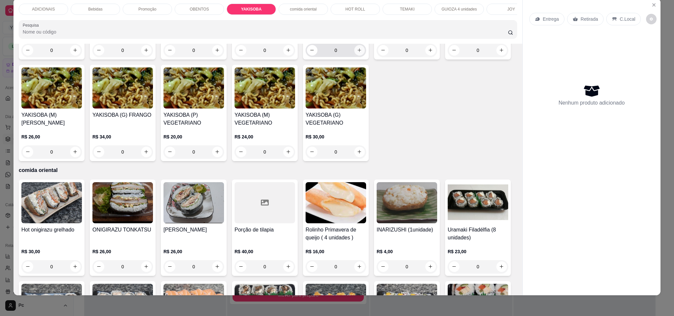
click at [357, 53] on icon "increase-product-quantity" at bounding box center [359, 50] width 5 height 5
type input "1"
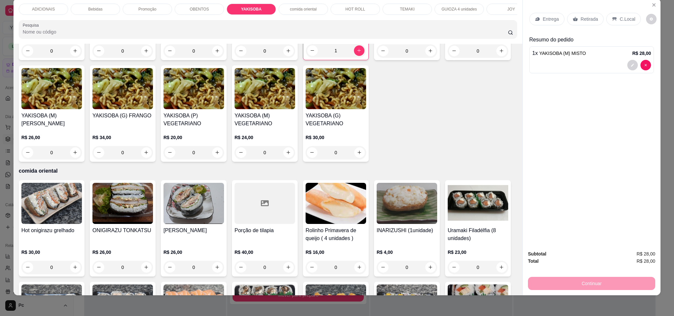
click at [542, 20] on p "Entrega" at bounding box center [550, 19] width 16 height 7
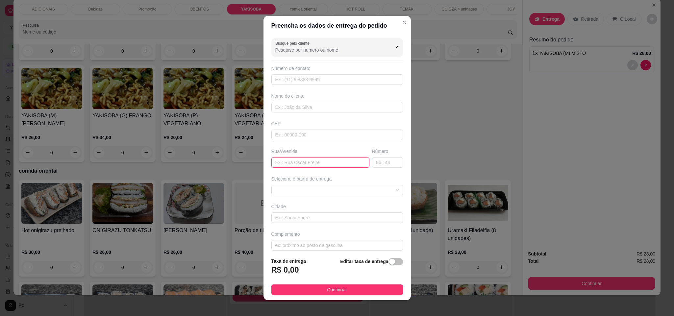
drag, startPoint x: 292, startPoint y: 169, endPoint x: 296, endPoint y: 169, distance: 3.6
click at [296, 168] on input "text" at bounding box center [320, 162] width 98 height 11
paste input "Rua [PERSON_NAME]"
type input "Rua [PERSON_NAME]"
click at [372, 166] on input "text" at bounding box center [387, 162] width 31 height 11
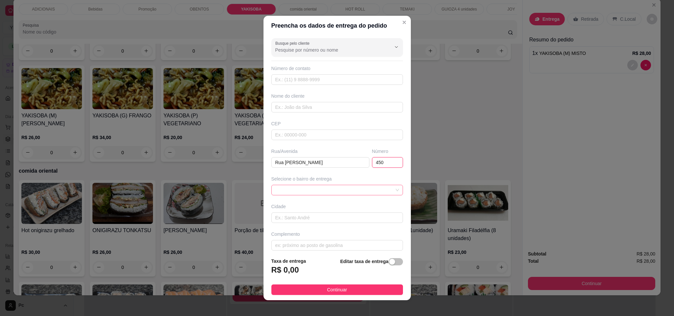
click at [348, 189] on span at bounding box center [337, 190] width 124 height 10
type input "450"
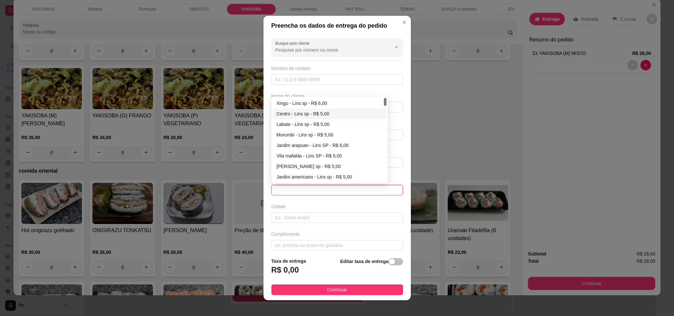
click at [326, 116] on div "Centro - Lins sp - R$ 5,00" at bounding box center [329, 113] width 106 height 7
type input "Lins sp"
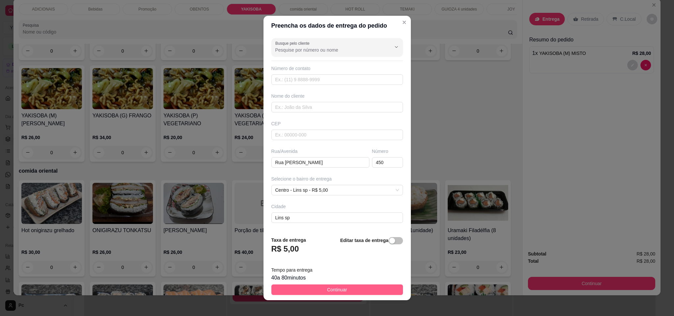
click at [346, 289] on button "Continuar" at bounding box center [336, 289] width 131 height 11
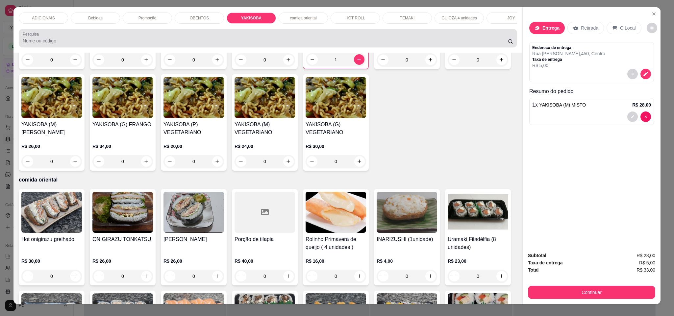
scroll to position [0, 0]
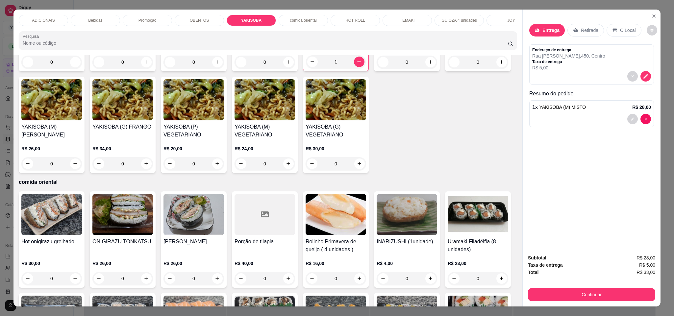
drag, startPoint x: 95, startPoint y: 19, endPoint x: 126, endPoint y: 20, distance: 31.3
click at [95, 19] on p "Bebidas" at bounding box center [95, 20] width 14 height 5
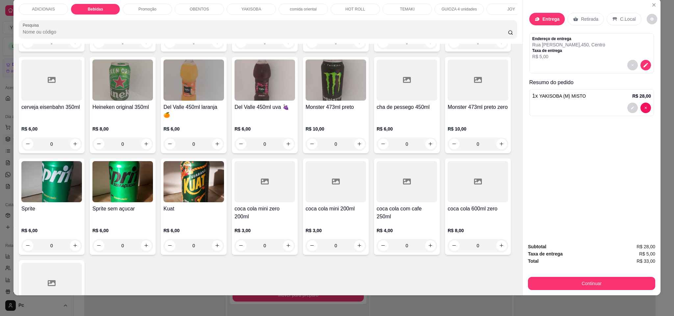
click at [149, 11] on p "Promoção" at bounding box center [147, 9] width 18 height 5
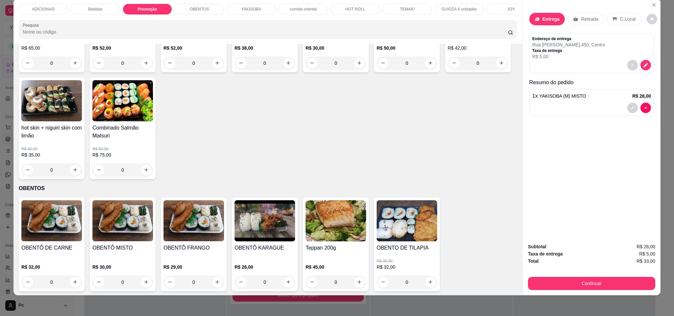
click at [53, 9] on div "ADICIONAIS" at bounding box center [43, 9] width 49 height 11
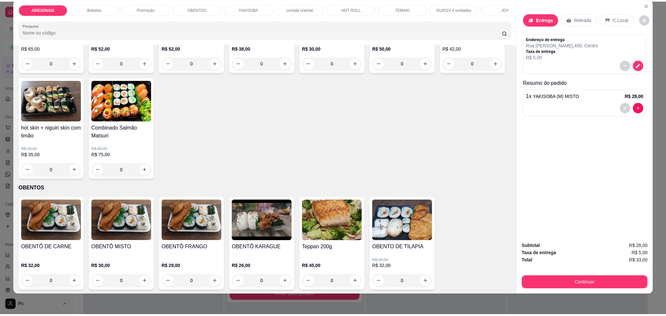
scroll to position [30, 0]
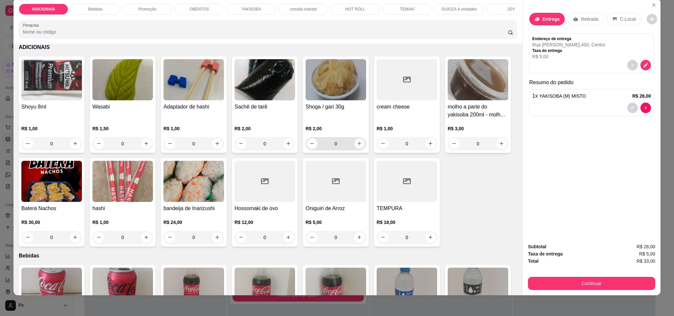
click at [354, 140] on button "increase-product-quantity" at bounding box center [359, 143] width 11 height 11
type input "1"
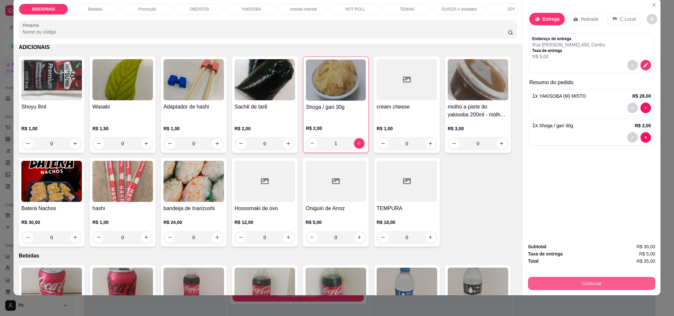
click at [599, 283] on button "Continuar" at bounding box center [591, 283] width 127 height 13
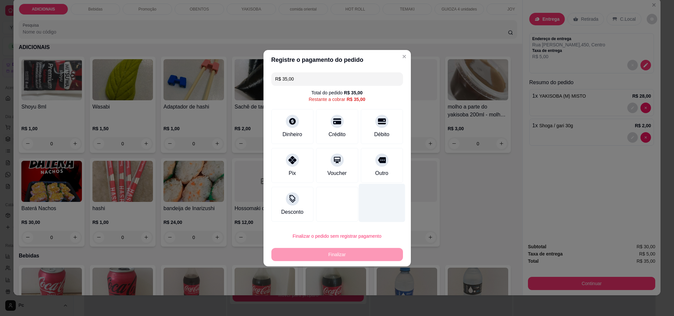
drag, startPoint x: 381, startPoint y: 156, endPoint x: 388, endPoint y: 182, distance: 26.9
click at [381, 160] on div "Outro" at bounding box center [382, 165] width 42 height 35
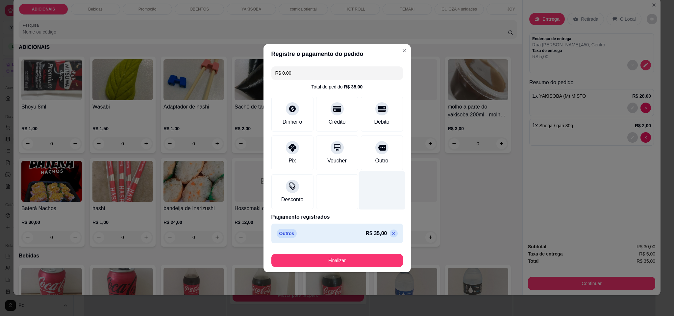
type input "R$ 0,00"
click at [373, 269] on footer "Finalizar" at bounding box center [336, 259] width 147 height 26
drag, startPoint x: 373, startPoint y: 269, endPoint x: 371, endPoint y: 262, distance: 7.1
click at [372, 264] on footer "Finalizar" at bounding box center [336, 259] width 147 height 26
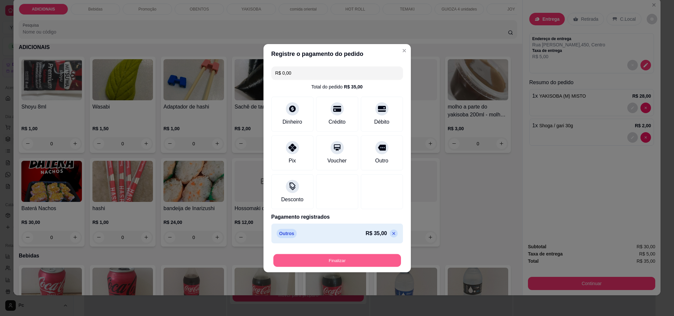
click at [371, 262] on button "Finalizar" at bounding box center [337, 260] width 128 height 13
type input "0"
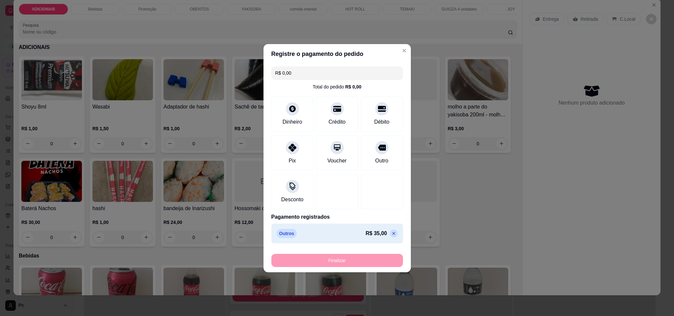
type input "-R$ 35,00"
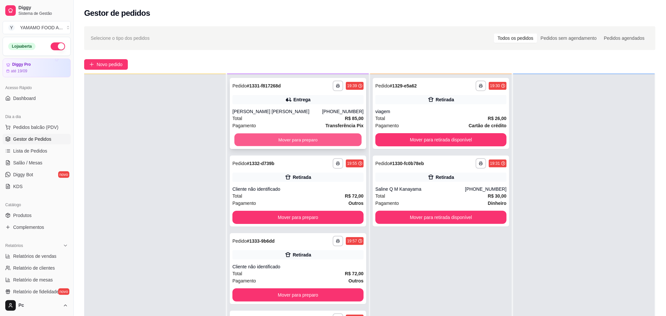
click at [331, 146] on button "Mover para preparo" at bounding box center [297, 139] width 127 height 13
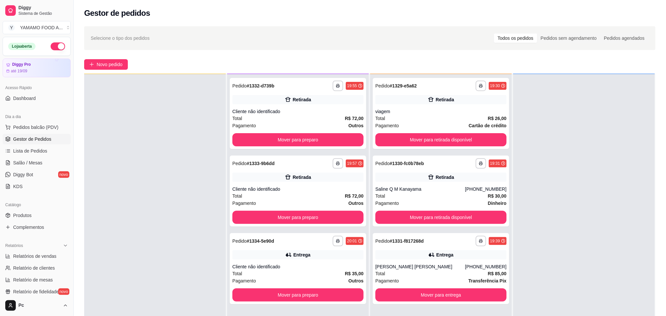
click at [331, 147] on div "**********" at bounding box center [298, 113] width 136 height 71
click at [441, 271] on div "Total R$ 85,00" at bounding box center [440, 273] width 131 height 7
click at [267, 135] on button "Mover para preparo" at bounding box center [297, 139] width 127 height 13
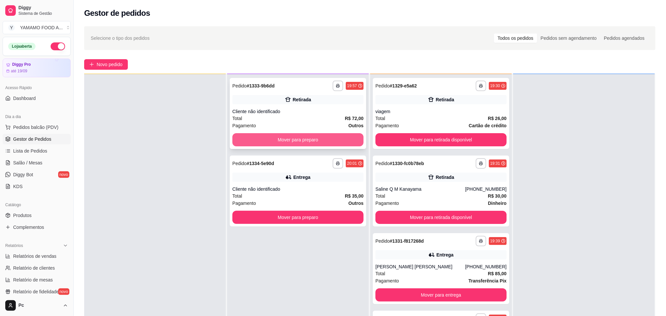
click at [268, 135] on button "Mover para preparo" at bounding box center [297, 139] width 131 height 13
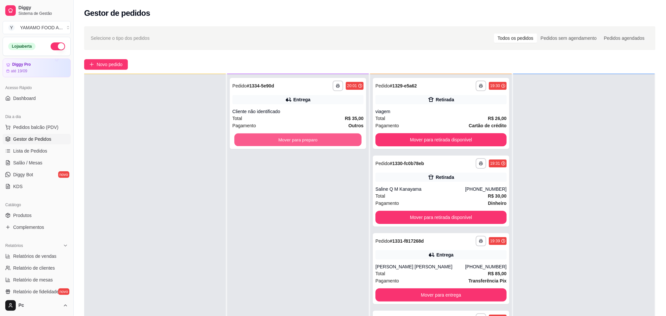
click at [268, 135] on button "Mover para preparo" at bounding box center [297, 139] width 127 height 13
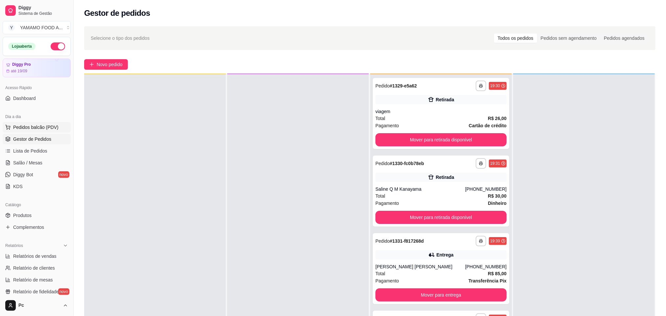
click at [39, 128] on span "Pedidos balcão (PDV)" at bounding box center [35, 127] width 45 height 7
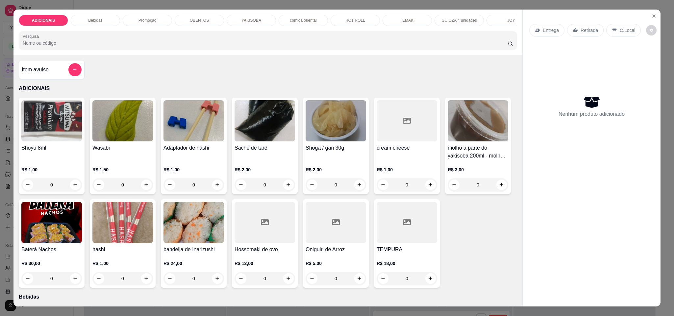
click at [297, 20] on p "comida oriental" at bounding box center [303, 20] width 27 height 5
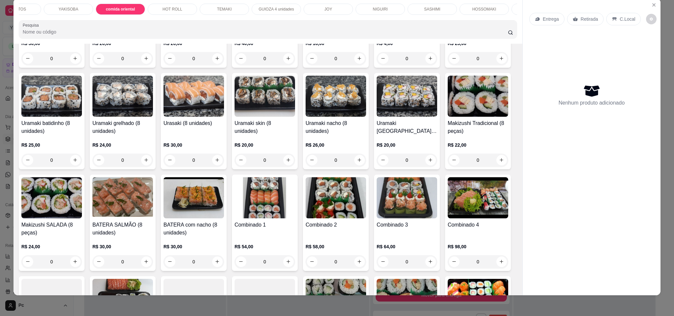
scroll to position [0, 207]
click at [252, 7] on p "GUIOZA 4 unidades" at bounding box center [251, 9] width 35 height 5
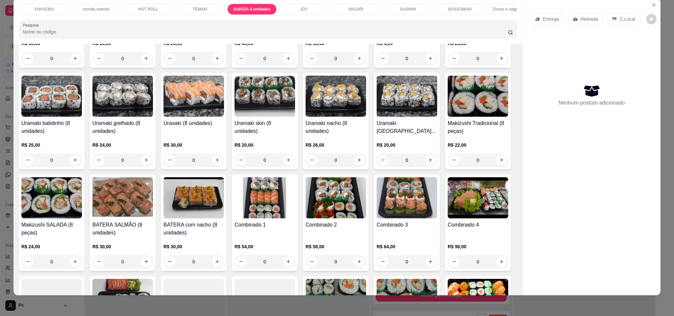
scroll to position [2111, 0]
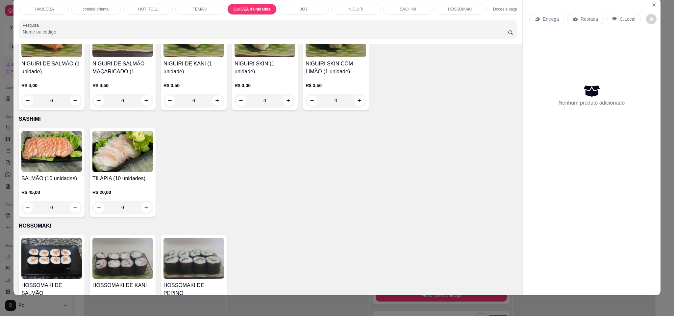
type input "1"
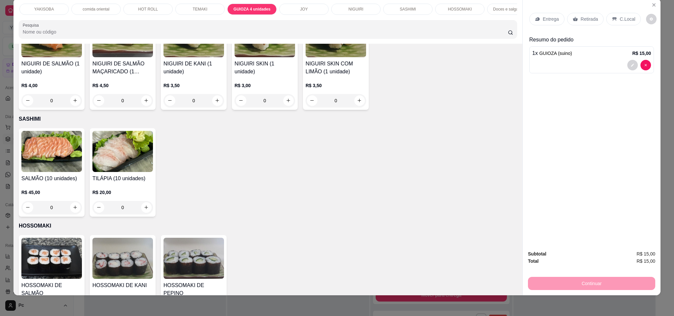
type input "1"
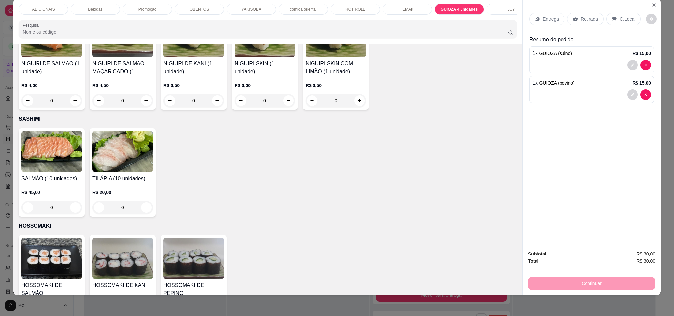
click at [111, 8] on div "Bebidas" at bounding box center [95, 9] width 49 height 11
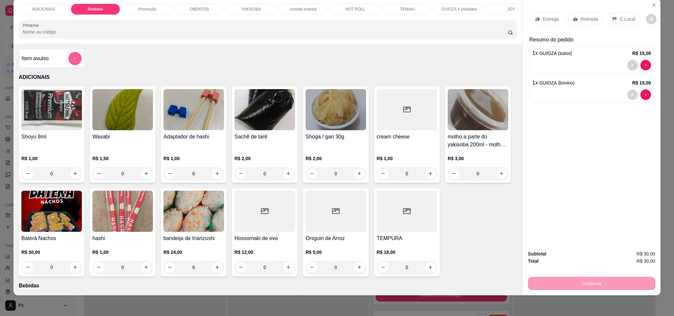
click at [68, 63] on div at bounding box center [74, 58] width 13 height 13
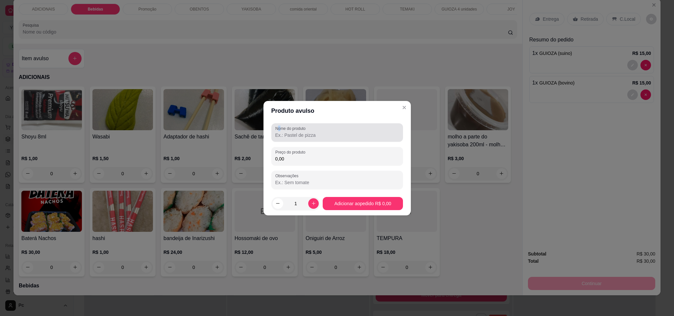
click at [281, 130] on label "Nome do produto" at bounding box center [291, 129] width 33 height 6
click at [289, 136] on input "Nome do produto" at bounding box center [337, 135] width 124 height 7
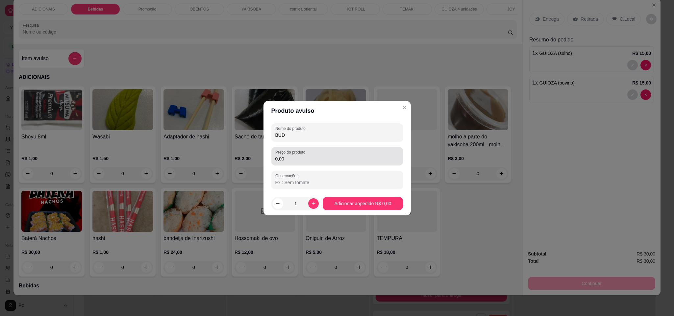
type input "BUD"
click at [295, 162] on input "0,00" at bounding box center [337, 158] width 124 height 7
type input "8,00"
click at [311, 199] on button "increase-product-quantity" at bounding box center [313, 203] width 11 height 11
click at [311, 199] on button "increase-product-quantity" at bounding box center [313, 203] width 10 height 10
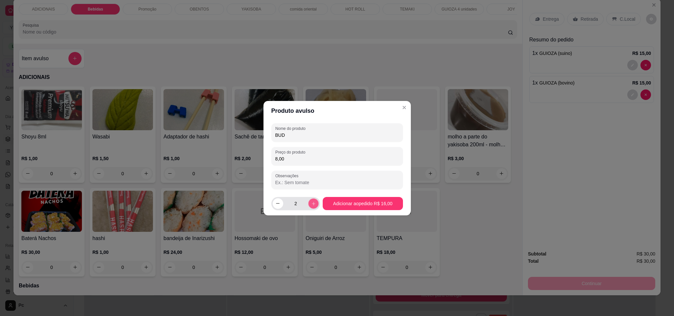
type input "3"
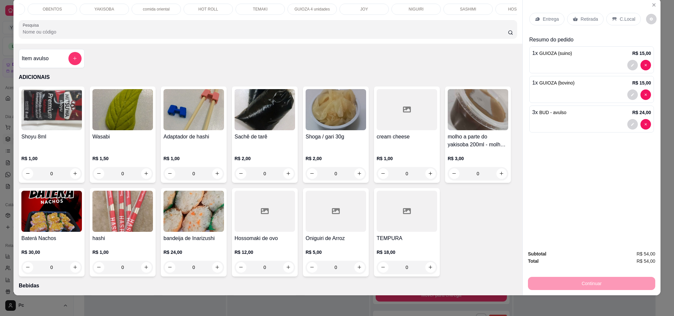
scroll to position [0, 226]
click at [154, 35] on input "Pesquisa" at bounding box center [265, 32] width 485 height 7
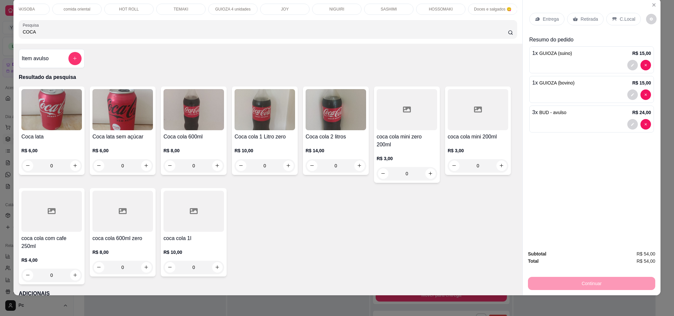
scroll to position [49, 0]
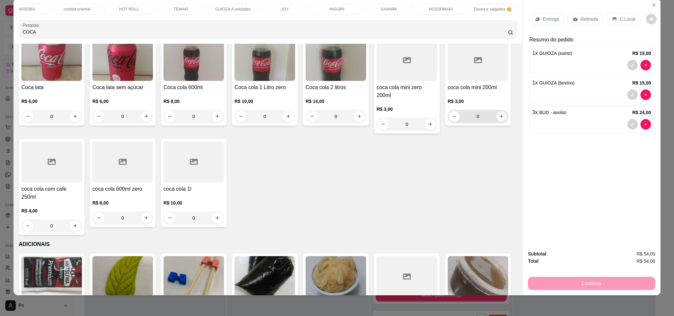
type input "COCA"
click at [496, 121] on button "increase-product-quantity" at bounding box center [501, 116] width 10 height 10
type input "1"
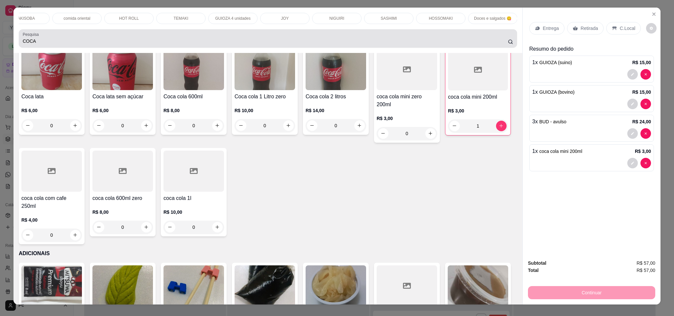
scroll to position [0, 0]
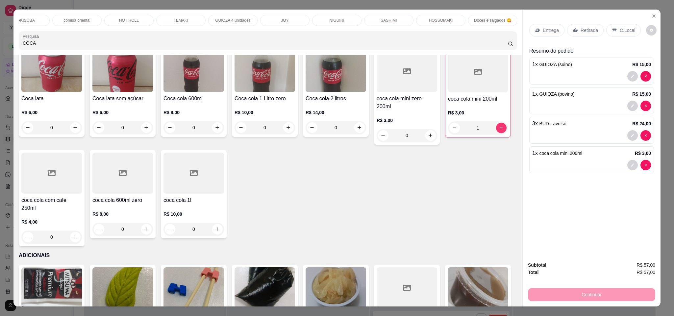
drag, startPoint x: 263, startPoint y: 16, endPoint x: 257, endPoint y: 24, distance: 10.3
click at [263, 17] on div "JOY" at bounding box center [284, 20] width 49 height 11
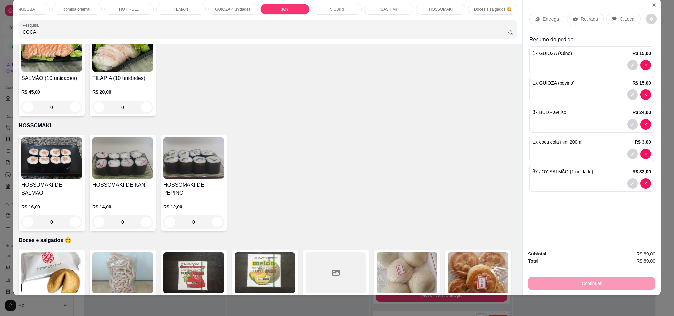
type input "8"
click at [613, 16] on div "C.Local" at bounding box center [623, 19] width 35 height 12
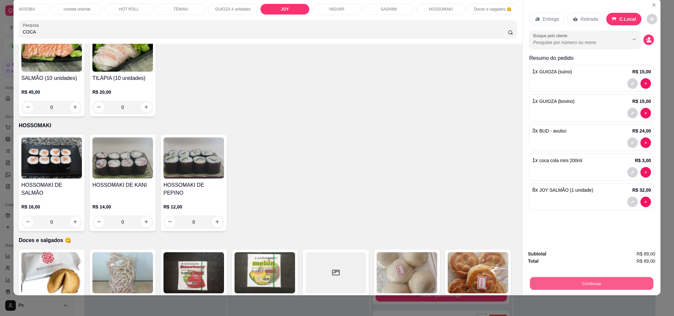
click at [562, 278] on button "Continuar" at bounding box center [591, 283] width 123 height 13
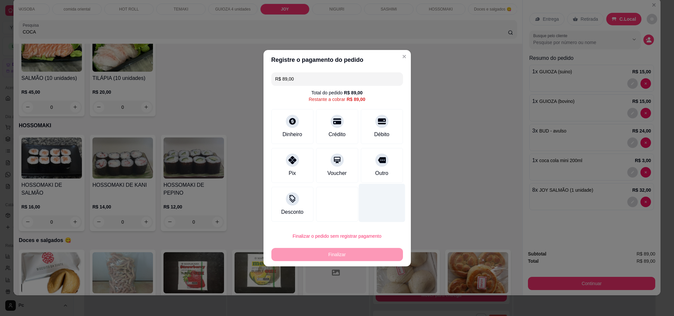
drag, startPoint x: 373, startPoint y: 170, endPoint x: 366, endPoint y: 200, distance: 30.7
click at [375, 171] on div "Outro" at bounding box center [381, 173] width 13 height 8
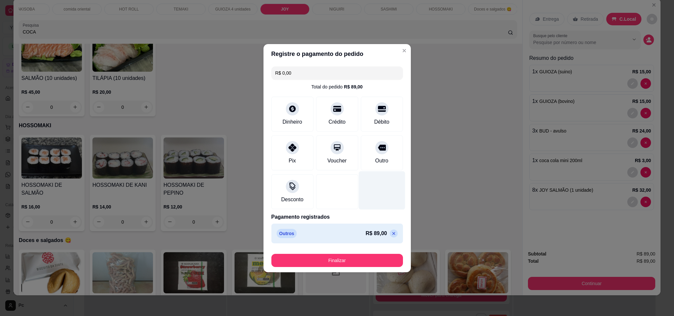
type input "R$ 0,00"
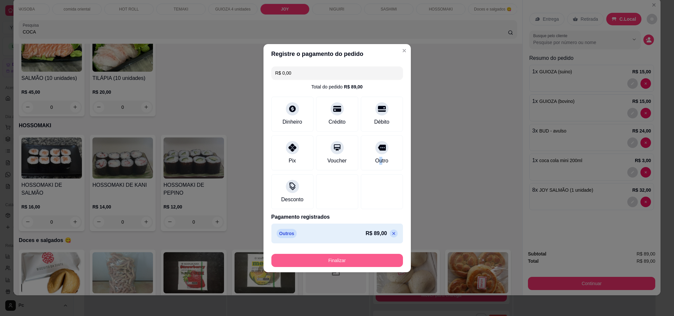
click at [346, 257] on button "Finalizar" at bounding box center [336, 260] width 131 height 13
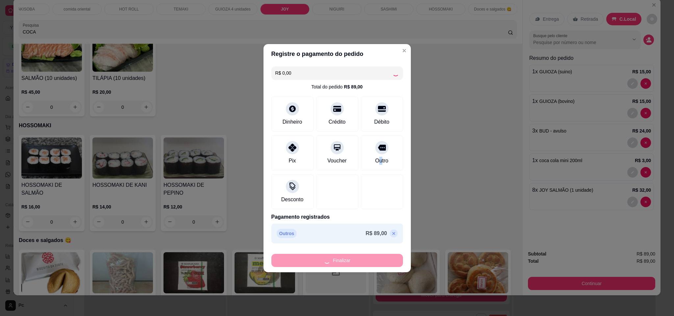
type input "0"
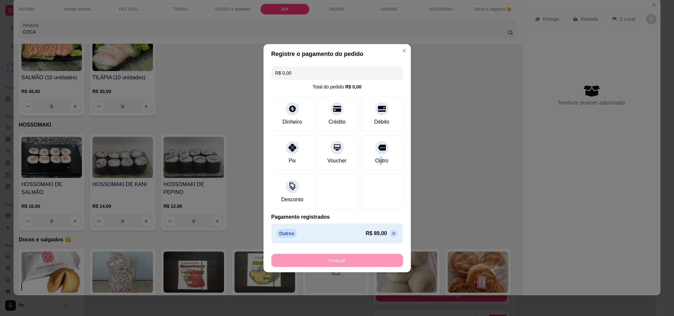
type input "-R$ 89,00"
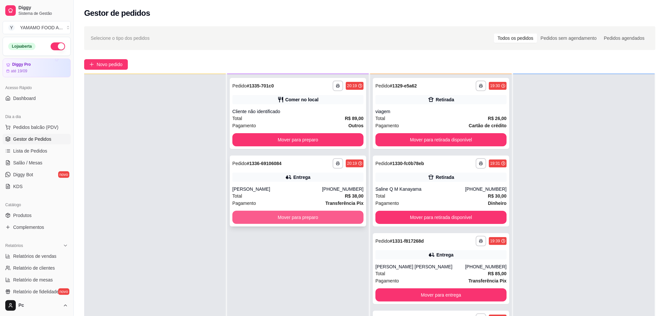
click at [291, 219] on button "Mover para preparo" at bounding box center [297, 217] width 131 height 13
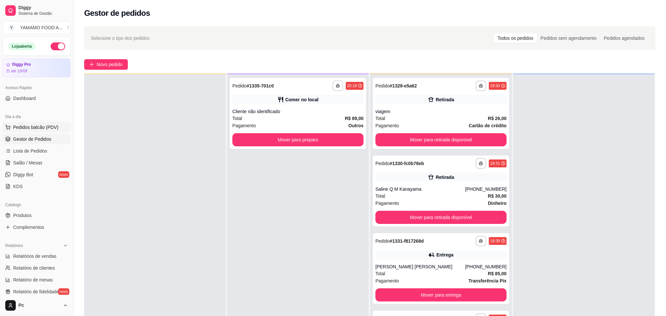
click at [43, 127] on span "Pedidos balcão (PDV)" at bounding box center [35, 127] width 45 height 7
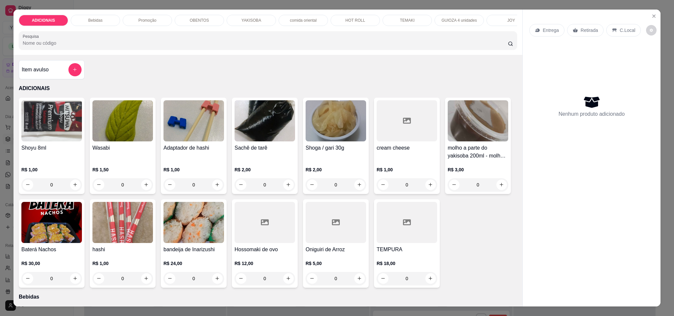
click at [235, 19] on div "YAKISOBA" at bounding box center [250, 20] width 49 height 11
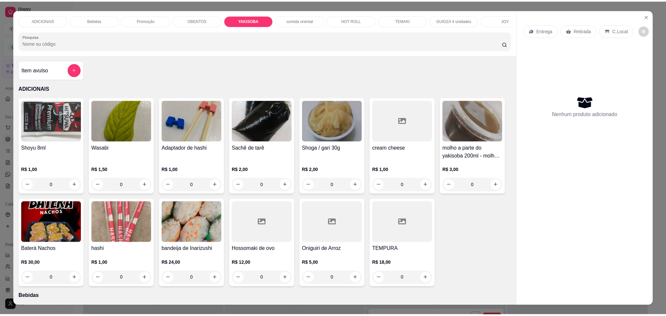
scroll to position [11, 0]
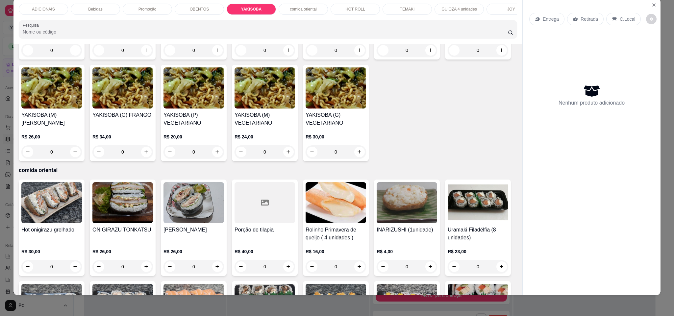
click at [642, 6] on div "Entrega Retirada C.Local Nenhum produto adicionado" at bounding box center [591, 141] width 138 height 286
click at [648, 3] on button "Close" at bounding box center [653, 5] width 11 height 11
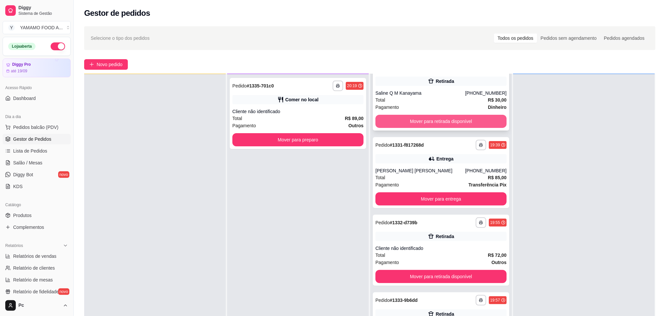
scroll to position [97, 0]
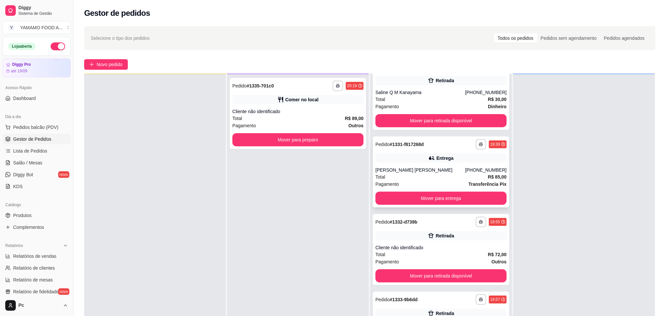
click at [443, 188] on div "Pagamento Transferência Pix" at bounding box center [440, 183] width 131 height 7
click at [427, 205] on button "Mover para entrega" at bounding box center [440, 198] width 127 height 13
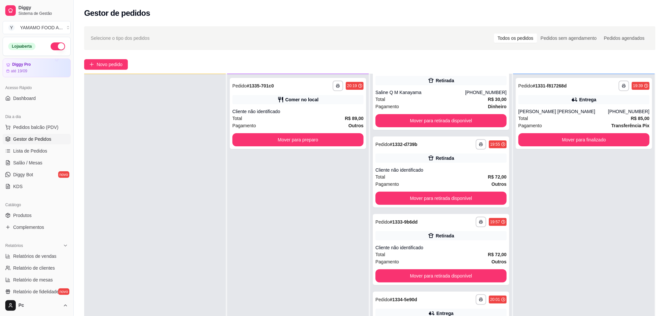
scroll to position [155, 0]
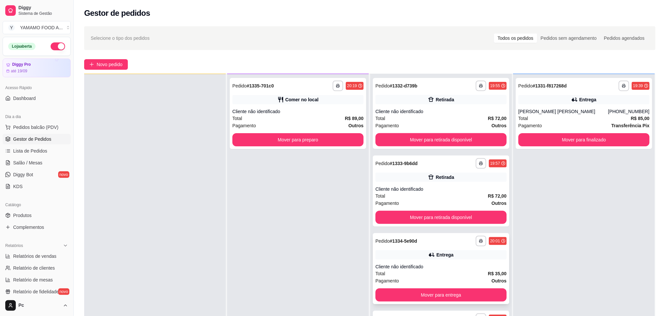
click at [419, 259] on div "**********" at bounding box center [441, 268] width 136 height 71
click at [397, 280] on div "Pagamento Outros" at bounding box center [440, 280] width 131 height 7
click at [448, 293] on button "Mover para entrega" at bounding box center [440, 295] width 127 height 13
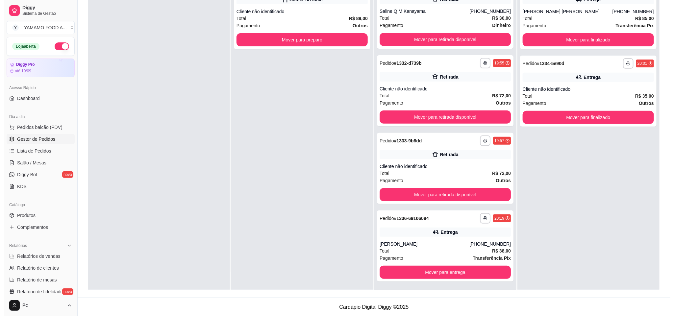
scroll to position [101, 0]
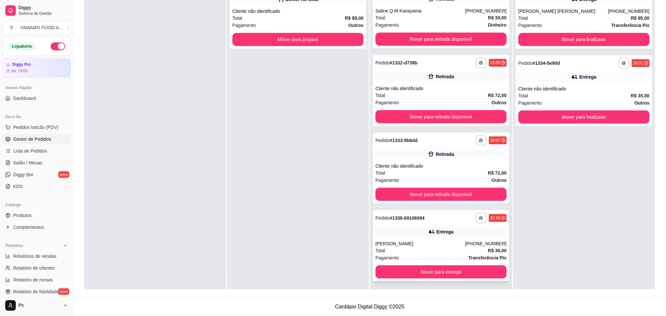
click at [410, 254] on div "Pagamento Transferência Pix" at bounding box center [440, 257] width 131 height 7
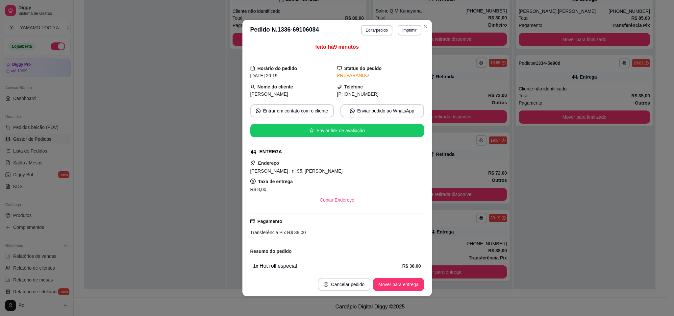
scroll to position [32, 0]
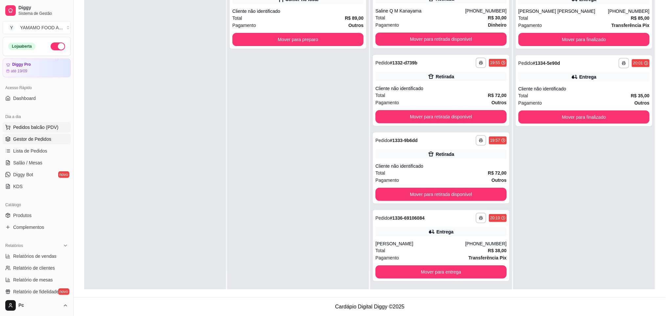
click at [36, 125] on span "Pedidos balcão (PDV)" at bounding box center [35, 127] width 45 height 7
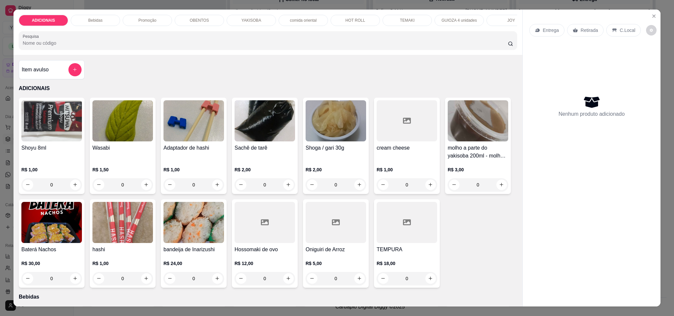
click at [230, 24] on div "YAKISOBA" at bounding box center [250, 20] width 49 height 11
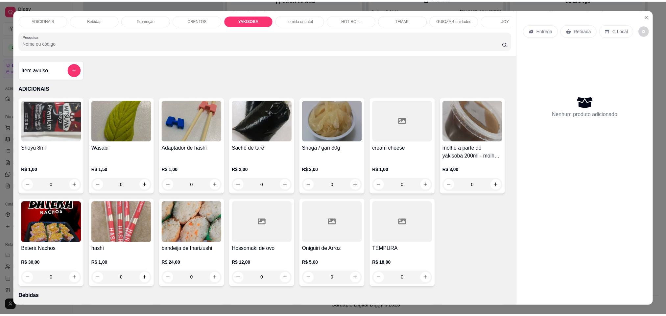
scroll to position [11, 0]
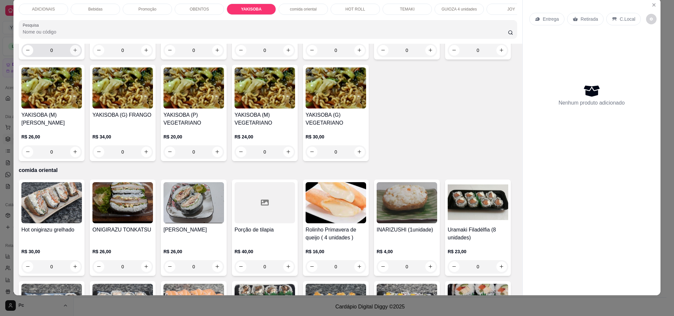
click at [73, 53] on icon "increase-product-quantity" at bounding box center [75, 50] width 5 height 5
type input "3"
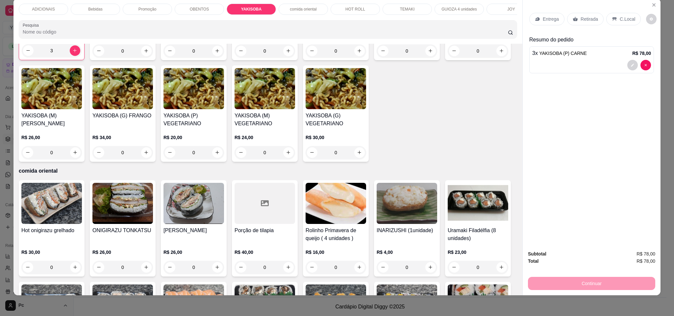
click at [550, 16] on p "Entrega" at bounding box center [550, 19] width 16 height 7
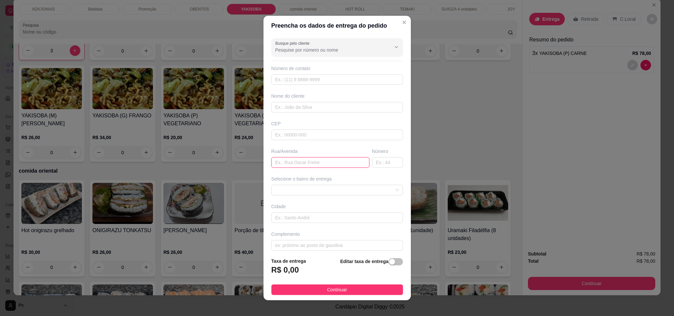
click at [304, 168] on input "text" at bounding box center [320, 162] width 98 height 11
click at [303, 193] on span at bounding box center [337, 190] width 124 height 10
type input "SANTA CASA"
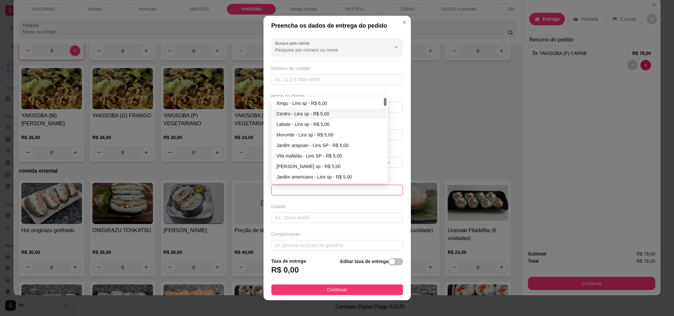
click at [303, 117] on div "Centro - Lins sp - R$ 5,00" at bounding box center [329, 113] width 106 height 7
type input "Lins sp"
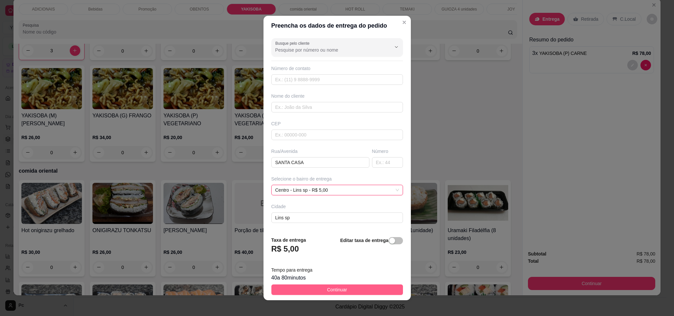
click at [334, 290] on span "Continuar" at bounding box center [337, 289] width 20 height 7
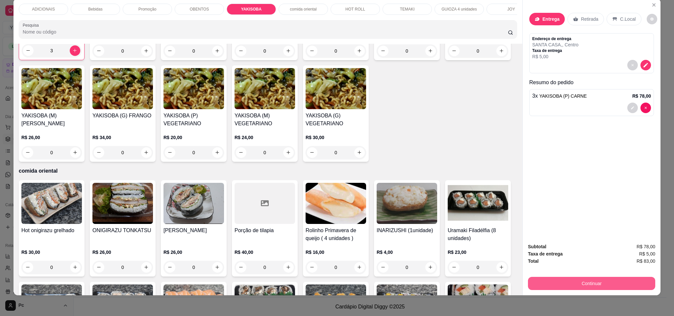
click at [561, 284] on button "Continuar" at bounding box center [591, 283] width 127 height 13
click at [643, 67] on icon "decrease-product-quantity" at bounding box center [645, 65] width 6 height 6
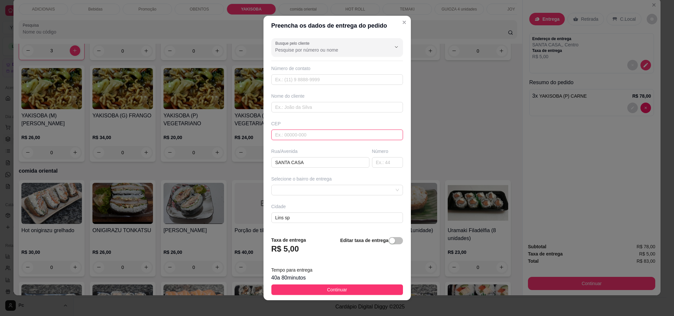
click at [313, 136] on input "text" at bounding box center [336, 135] width 131 height 11
click at [324, 105] on input "text" at bounding box center [336, 107] width 131 height 11
type input "JULIANA - MATERNIDADE"
click at [353, 290] on button "Continuar" at bounding box center [336, 289] width 131 height 11
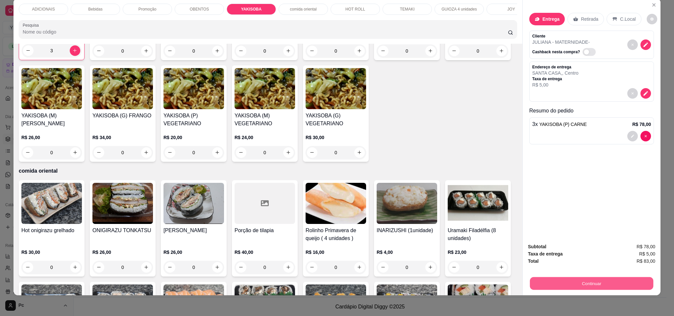
click at [567, 279] on button "Continuar" at bounding box center [591, 283] width 123 height 13
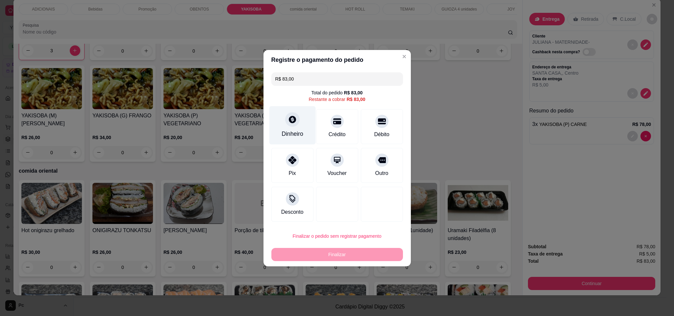
click at [281, 130] on div "Dinheiro" at bounding box center [292, 134] width 22 height 9
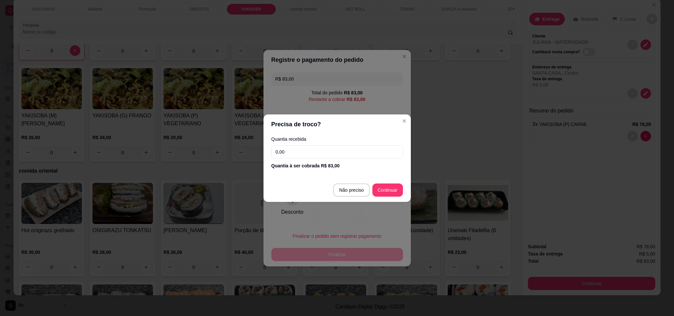
click at [323, 147] on input "0,00" at bounding box center [336, 151] width 131 height 13
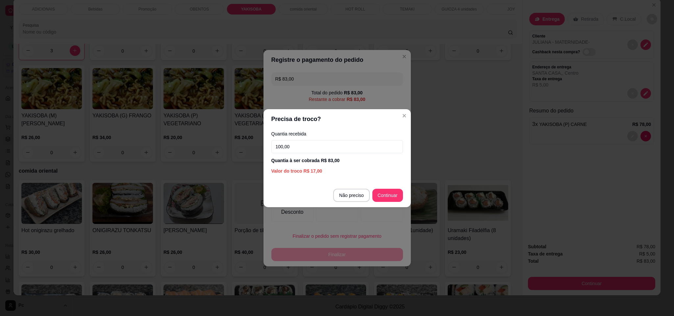
type input "100,00"
click at [393, 189] on footer "Não preciso Continuar" at bounding box center [336, 195] width 147 height 24
type input "R$ 0,00"
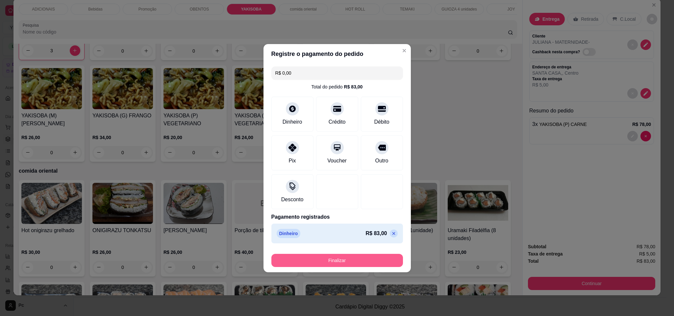
click at [354, 260] on button "Finalizar" at bounding box center [336, 260] width 131 height 13
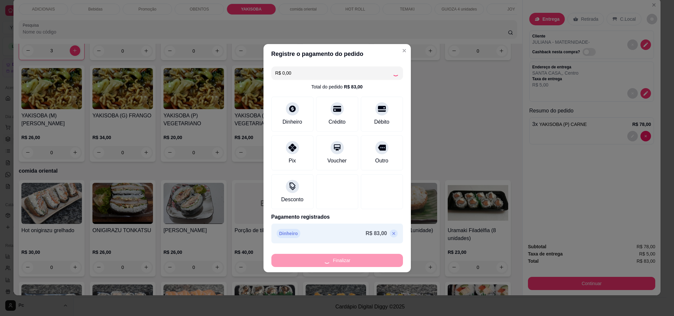
type input "0"
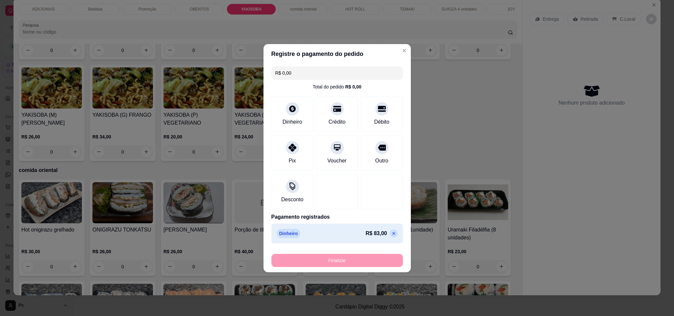
type input "-R$ 83,00"
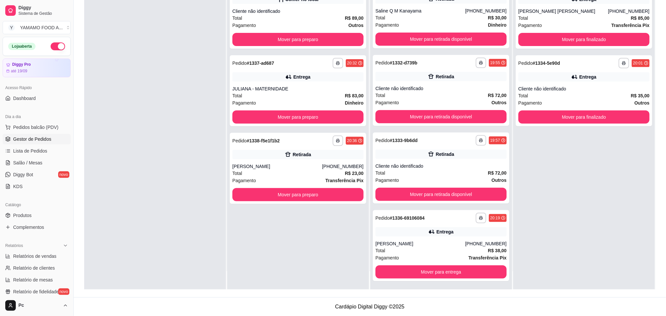
scroll to position [157, 0]
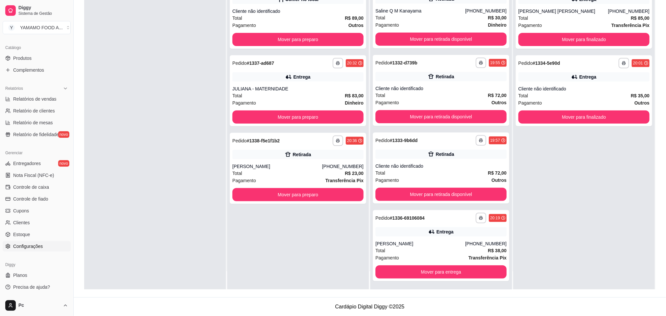
click at [30, 248] on span "Configurações" at bounding box center [28, 246] width 30 height 7
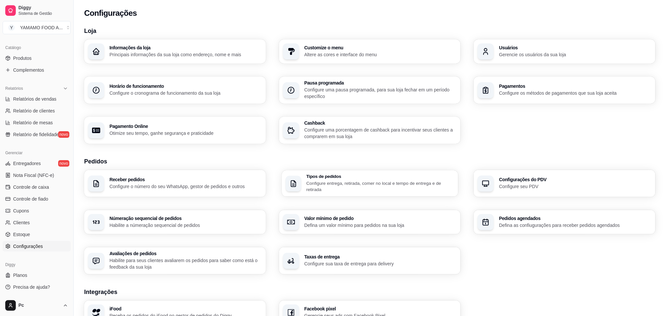
click at [349, 188] on p "Configure entrega, retirada, comer no local e tempo de entrega e de retirada" at bounding box center [380, 186] width 148 height 13
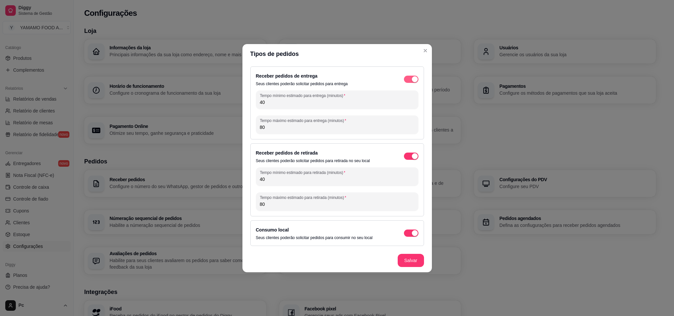
click at [413, 81] on div "button" at bounding box center [415, 79] width 6 height 6
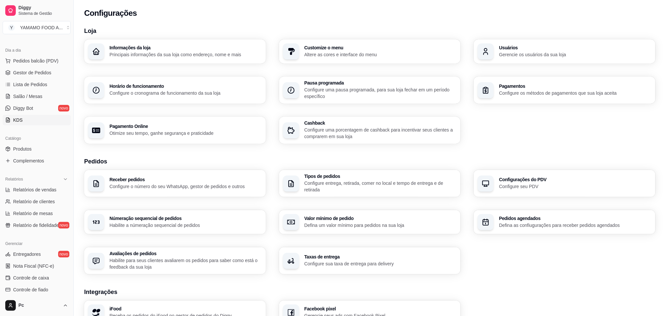
scroll to position [59, 0]
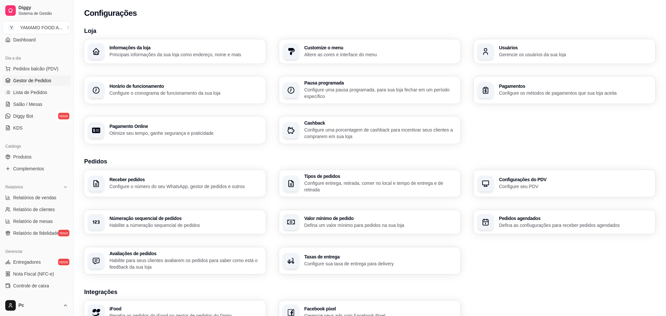
click at [48, 84] on span "Gestor de Pedidos" at bounding box center [32, 80] width 38 height 7
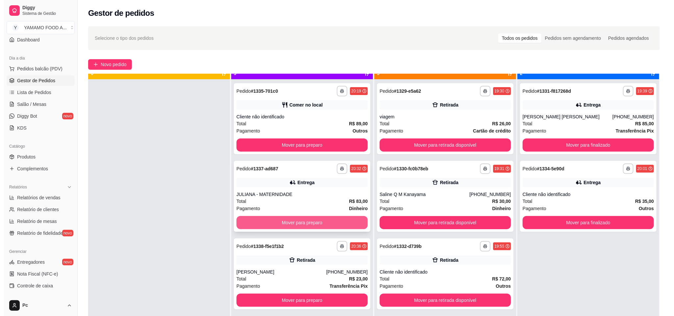
scroll to position [18, 0]
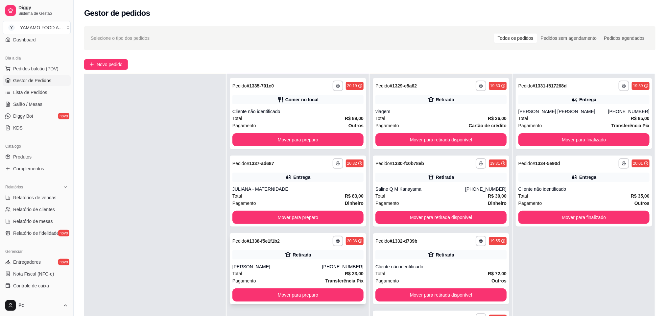
click at [312, 254] on div "Retirada" at bounding box center [297, 254] width 131 height 9
click at [52, 72] on button "Pedidos balcão (PDV)" at bounding box center [37, 68] width 68 height 11
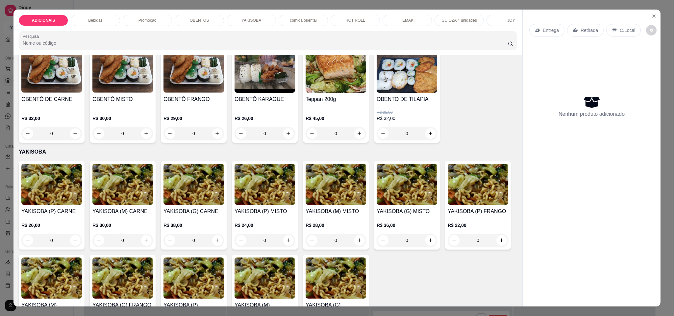
scroll to position [986, 0]
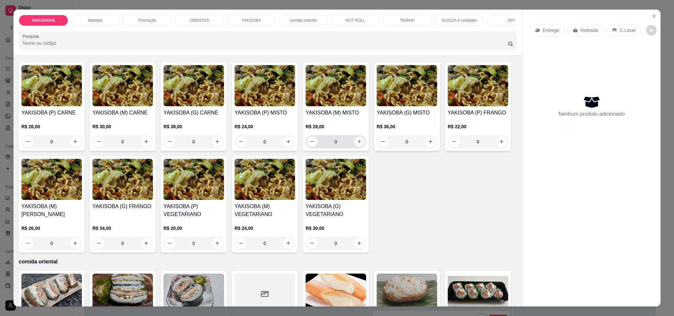
click at [357, 144] on icon "increase-product-quantity" at bounding box center [359, 141] width 5 height 5
type input "1"
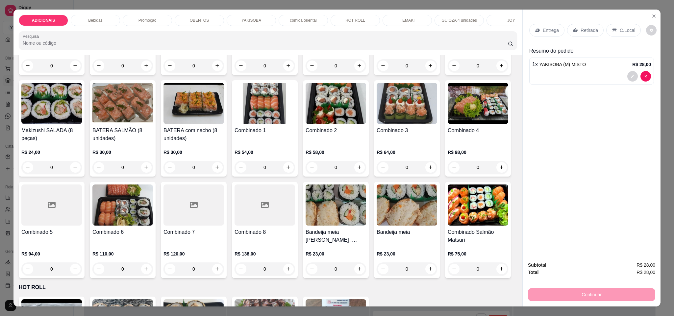
scroll to position [1233, 0]
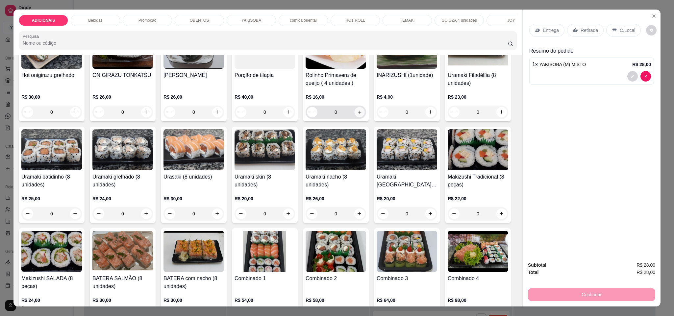
click at [357, 115] on icon "increase-product-quantity" at bounding box center [359, 112] width 5 height 5
type input "1"
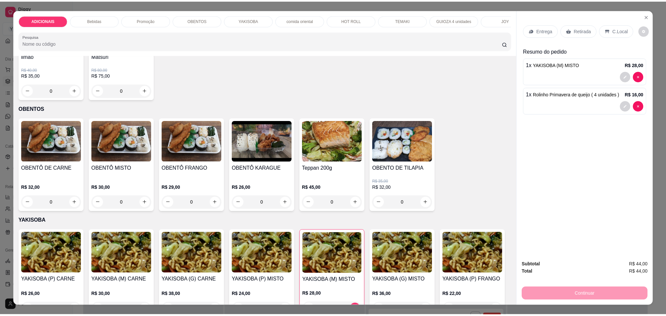
scroll to position [641, 0]
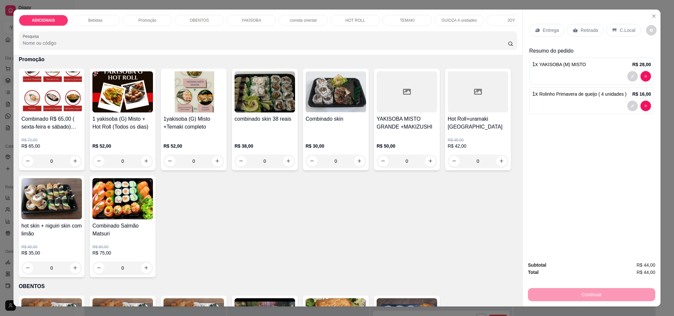
click at [622, 29] on p "C.Local" at bounding box center [626, 30] width 15 height 7
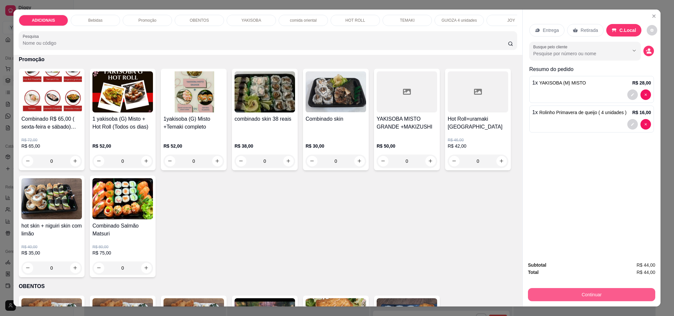
click at [583, 290] on button "Continuar" at bounding box center [591, 294] width 127 height 13
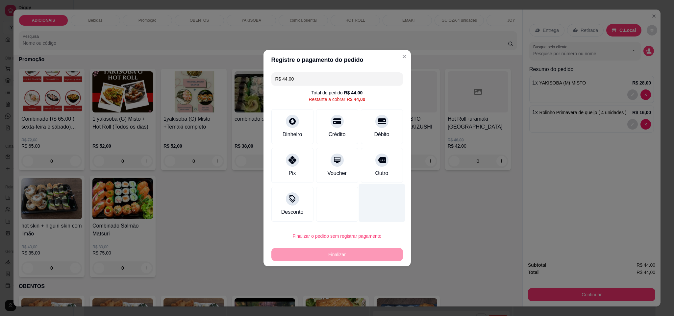
drag, startPoint x: 378, startPoint y: 169, endPoint x: 376, endPoint y: 204, distance: 35.6
click at [378, 170] on div "Outro" at bounding box center [381, 173] width 13 height 8
type input "R$ 0,00"
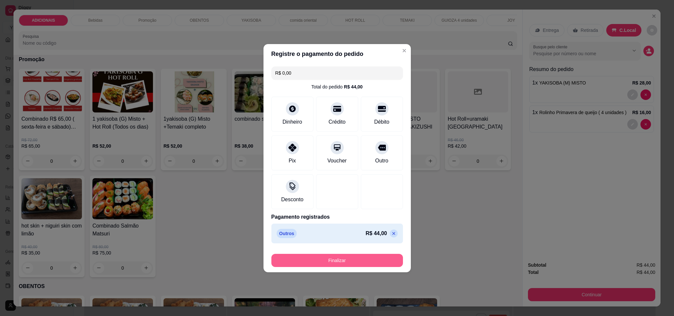
click at [366, 261] on button "Finalizar" at bounding box center [336, 260] width 131 height 13
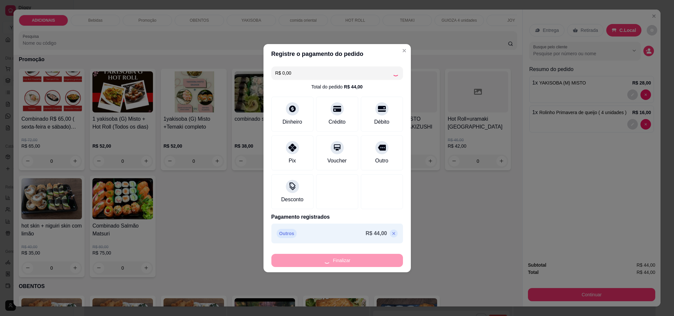
type input "0"
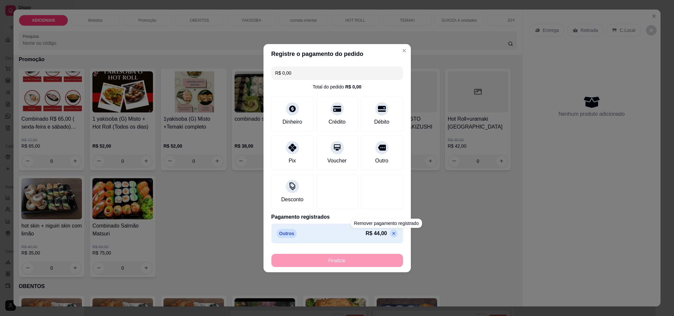
type input "-R$ 44,00"
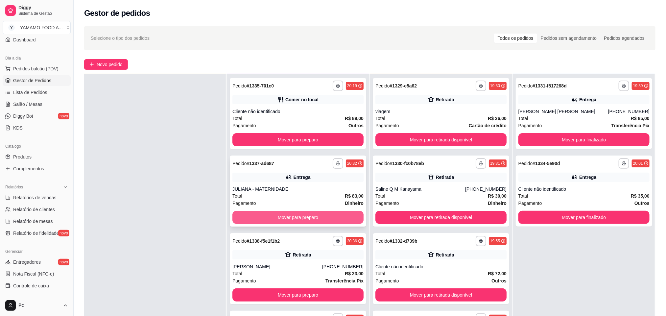
scroll to position [0, 0]
click at [275, 220] on button "Mover para preparo" at bounding box center [297, 216] width 131 height 13
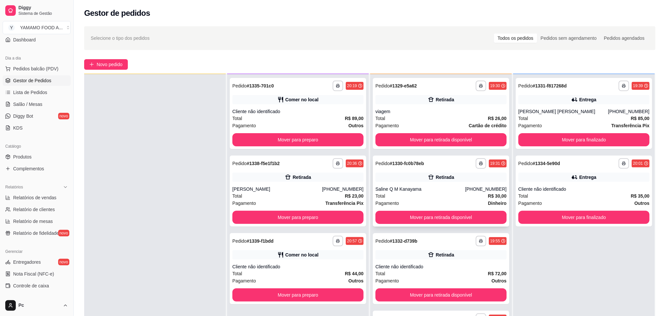
scroll to position [0, 0]
click at [416, 217] on button "Mover para retirada disponível" at bounding box center [440, 217] width 131 height 13
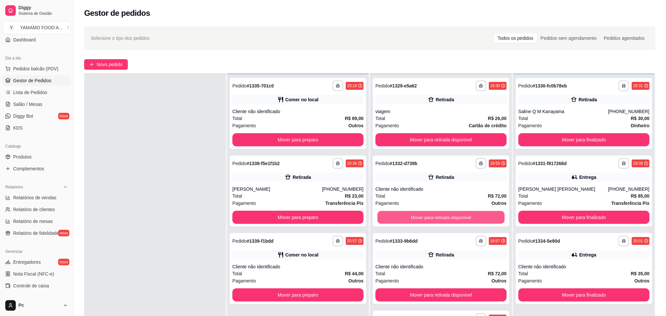
click at [415, 218] on button "Mover para retirada disponível" at bounding box center [440, 217] width 127 height 13
click at [415, 218] on button "Mover para retirada disponível" at bounding box center [440, 217] width 131 height 13
click at [415, 218] on button "Mover para entrega" at bounding box center [440, 217] width 127 height 13
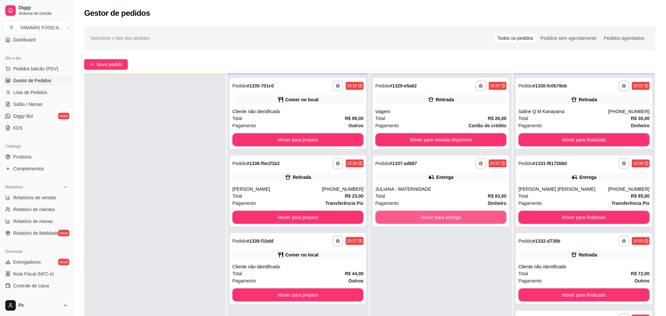
click at [415, 218] on button "Mover para entrega" at bounding box center [440, 217] width 131 height 13
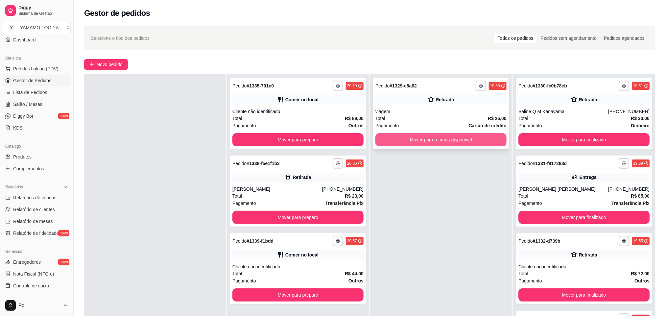
click at [409, 141] on button "Mover para retirada disponível" at bounding box center [440, 139] width 131 height 13
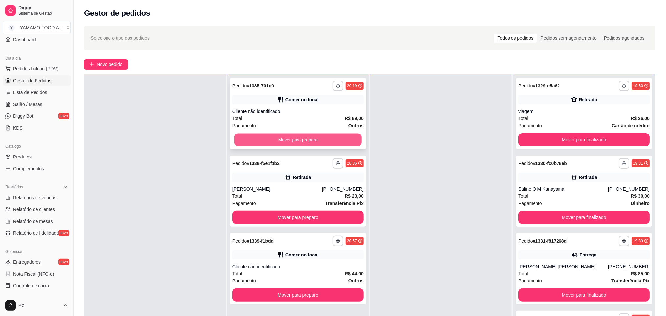
click at [332, 140] on button "Mover para preparo" at bounding box center [297, 139] width 127 height 13
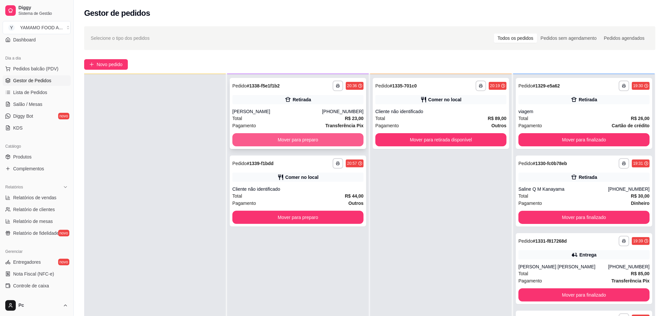
click at [331, 141] on button "Mover para preparo" at bounding box center [297, 139] width 131 height 13
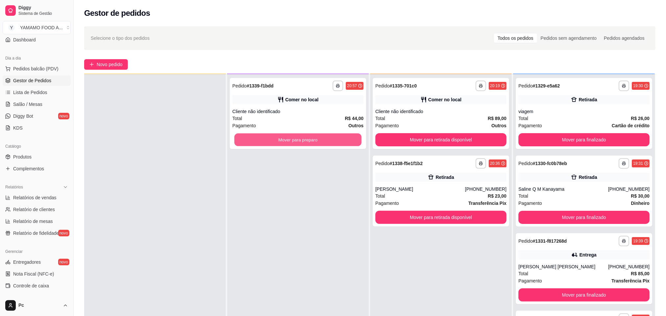
click at [331, 141] on button "Mover para preparo" at bounding box center [297, 139] width 127 height 13
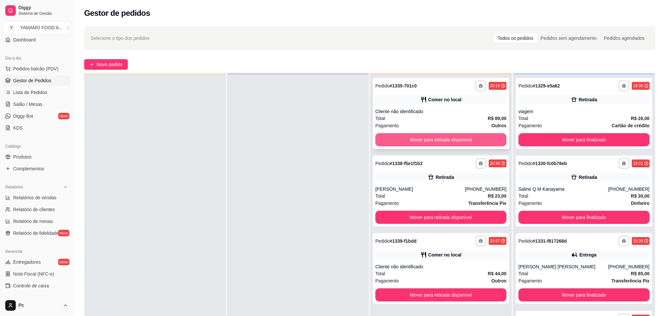
click at [418, 137] on button "Mover para retirada disponível" at bounding box center [440, 139] width 131 height 13
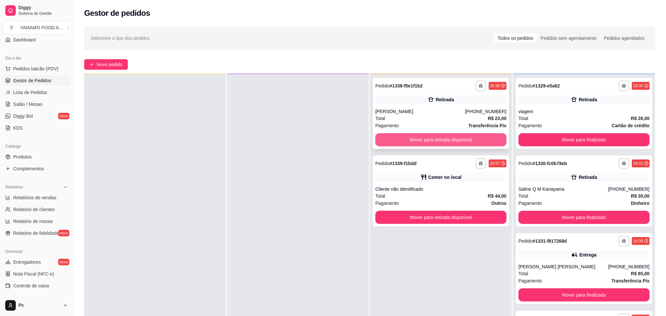
click at [477, 143] on button "Mover para retirada disponível" at bounding box center [440, 139] width 131 height 13
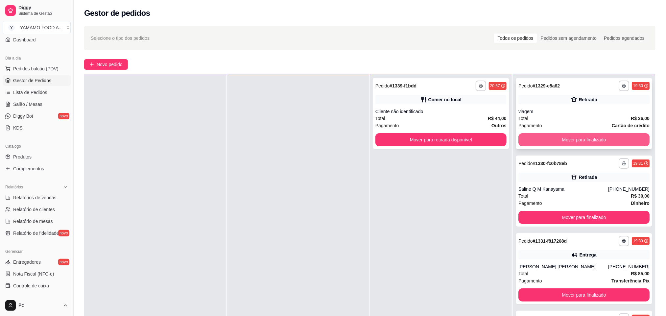
click at [526, 139] on button "Mover para finalizado" at bounding box center [583, 139] width 131 height 13
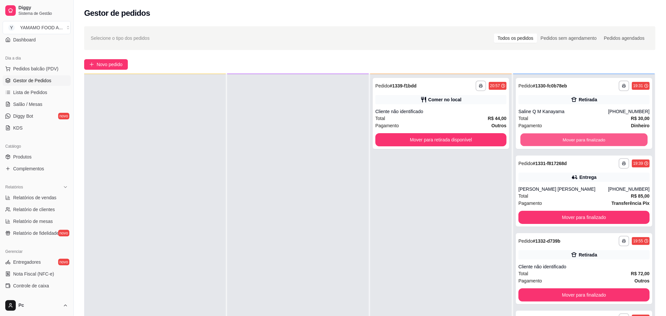
click at [525, 139] on button "Mover para finalizado" at bounding box center [583, 139] width 127 height 13
click at [525, 139] on div "Mover para finalizado" at bounding box center [583, 139] width 131 height 13
click at [527, 146] on button "Mover para finalizado" at bounding box center [583, 139] width 127 height 13
click at [527, 146] on button "Mover para finalizado" at bounding box center [583, 139] width 131 height 13
click at [525, 146] on button "Mover para finalizado" at bounding box center [583, 139] width 127 height 13
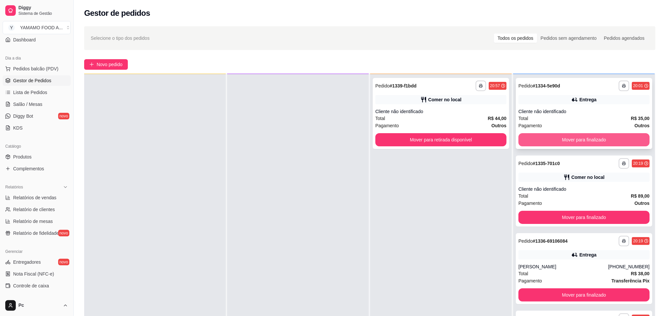
click at [520, 146] on button "Mover para finalizado" at bounding box center [583, 139] width 131 height 13
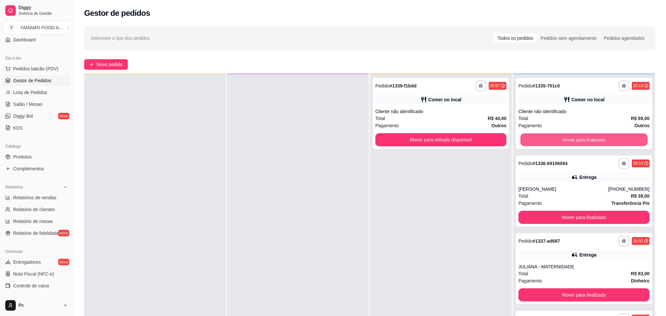
click at [520, 146] on button "Mover para finalizado" at bounding box center [583, 139] width 127 height 13
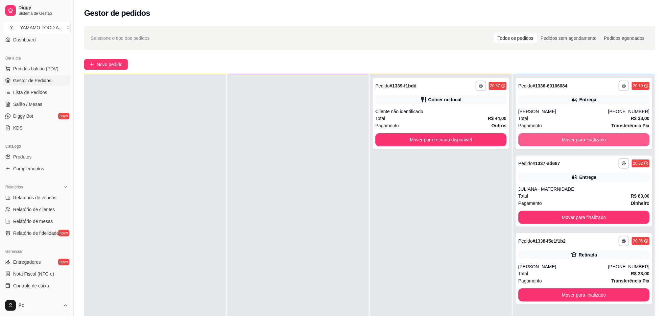
click at [520, 146] on button "Mover para finalizado" at bounding box center [583, 139] width 131 height 13
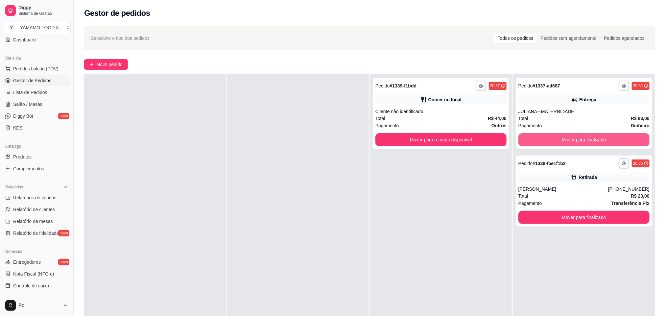
click at [520, 146] on button "Mover para finalizado" at bounding box center [583, 139] width 131 height 13
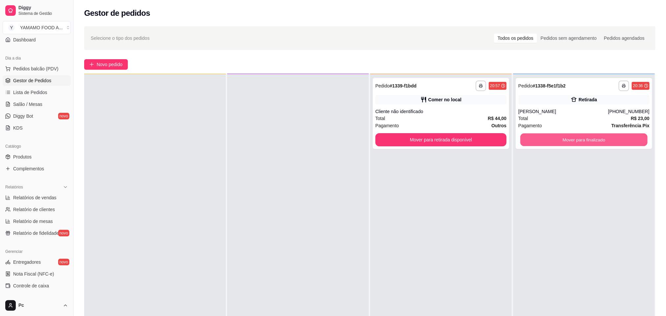
click at [520, 146] on button "Mover para finalizado" at bounding box center [583, 139] width 127 height 13
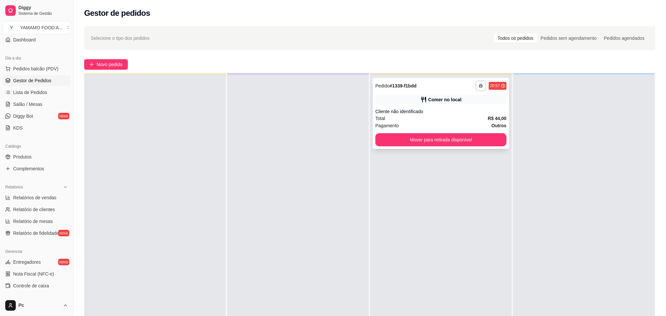
click at [455, 113] on div "Cliente não identificado" at bounding box center [440, 111] width 131 height 7
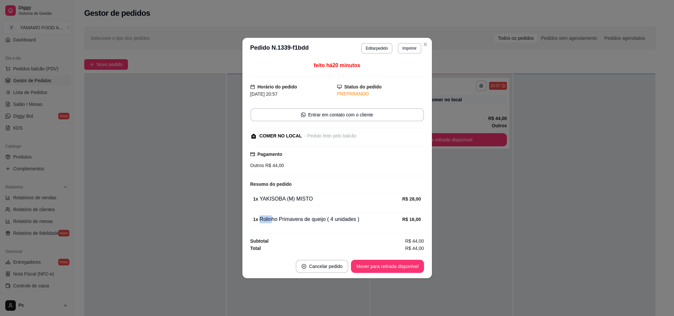
drag, startPoint x: 270, startPoint y: 221, endPoint x: 375, endPoint y: 221, distance: 105.2
click at [375, 221] on div "1 x Rolinho Primavera de queijo ( 4 unidades )" at bounding box center [327, 219] width 149 height 8
click at [255, 199] on strong "1 x" at bounding box center [255, 198] width 5 height 5
drag, startPoint x: 320, startPoint y: 201, endPoint x: 349, endPoint y: 201, distance: 29.3
click at [349, 201] on div "1 x YAKISOBA (M) MISTO" at bounding box center [327, 199] width 149 height 8
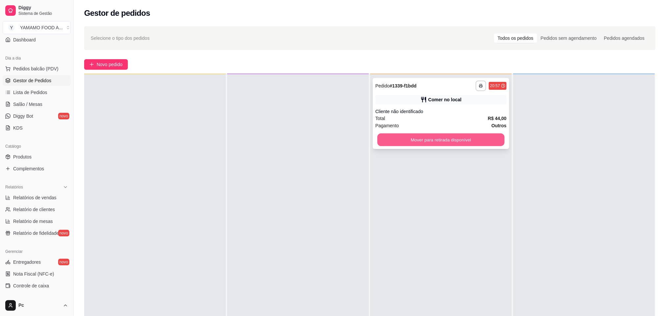
click at [414, 133] on button "Mover para retirada disponível" at bounding box center [440, 139] width 127 height 13
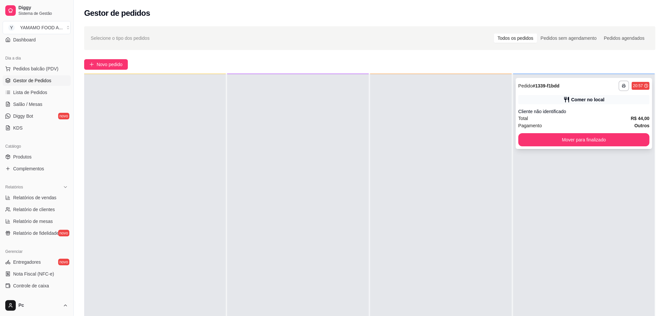
click at [618, 131] on div "**********" at bounding box center [584, 113] width 136 height 71
click at [605, 142] on button "Mover para finalizado" at bounding box center [583, 139] width 127 height 13
